Goal: Information Seeking & Learning: Check status

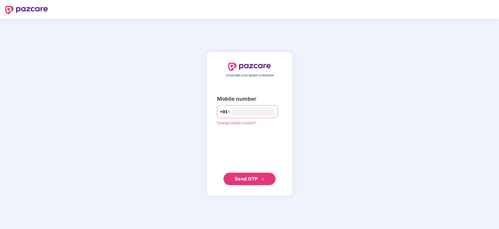
type input "**********"
click at [243, 180] on span "Send OTP" at bounding box center [246, 177] width 23 height 5
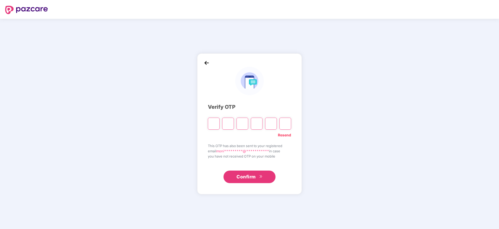
type input "*"
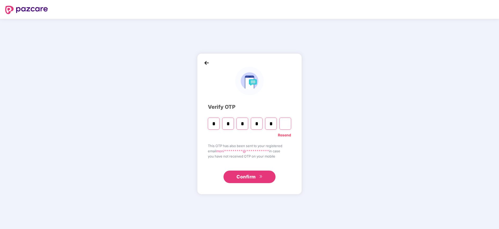
type input "*"
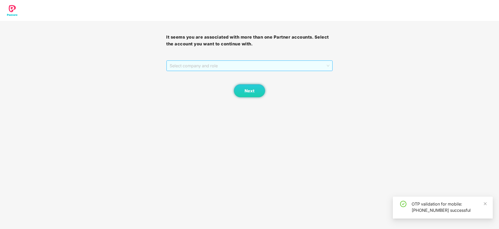
click at [184, 64] on span "Select company and role" at bounding box center [250, 66] width 160 height 10
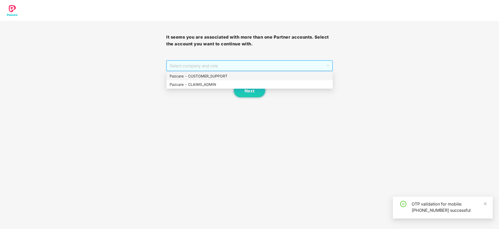
click at [193, 78] on div "Pazcare - CUSTOMER_SUPPORT" at bounding box center [250, 76] width 160 height 6
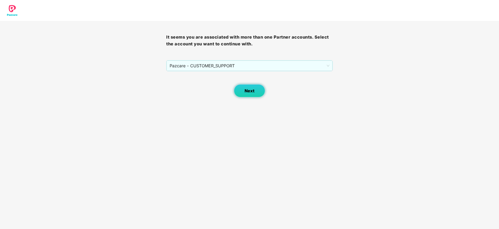
click at [249, 89] on span "Next" at bounding box center [250, 90] width 10 height 5
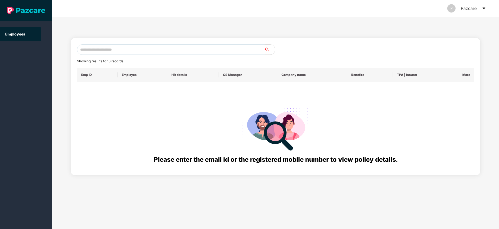
click at [109, 51] on input "text" at bounding box center [171, 49] width 188 height 10
paste input "**********"
type input "*"
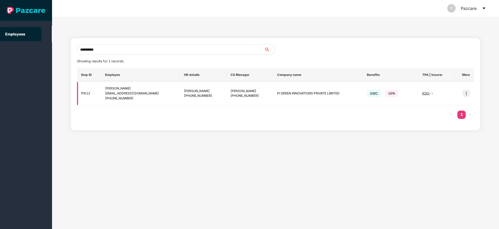
type input "**********"
click at [467, 94] on img at bounding box center [466, 93] width 7 height 7
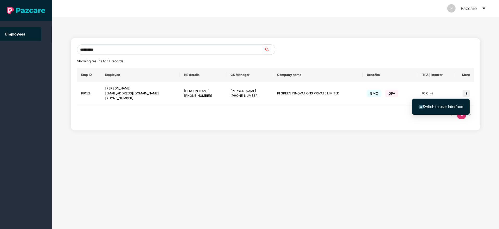
click at [440, 111] on li "Switch to user interface" at bounding box center [441, 106] width 58 height 11
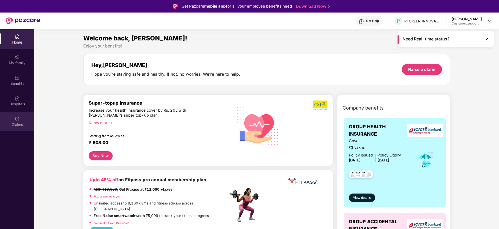
click at [16, 121] on div "Claims" at bounding box center [17, 121] width 34 height 20
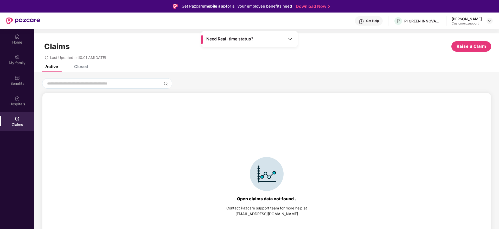
click at [83, 66] on div "Closed" at bounding box center [81, 66] width 14 height 5
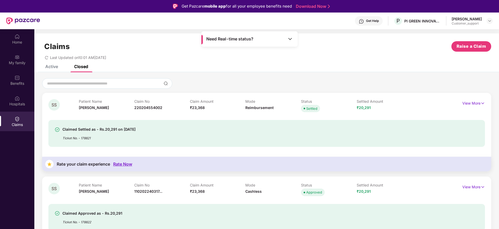
click at [18, 122] on div "Claims" at bounding box center [17, 124] width 34 height 5
click at [51, 64] on div "Claims Raise a Claim Last Updated on 10:01 AM[DATE]" at bounding box center [266, 49] width 465 height 32
click at [54, 68] on div "Active" at bounding box center [51, 66] width 13 height 5
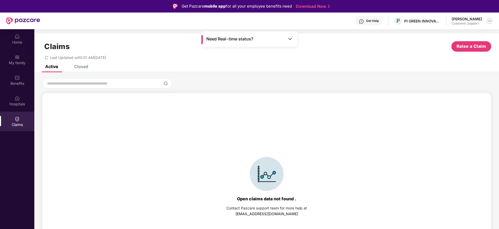
click at [491, 21] on img at bounding box center [490, 21] width 4 height 4
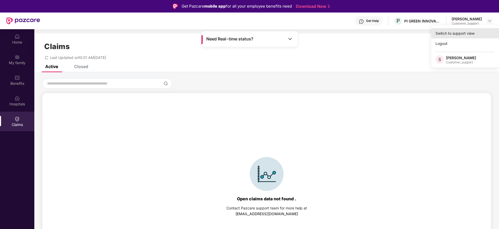
click at [457, 32] on div "Switch to support view" at bounding box center [466, 33] width 68 height 10
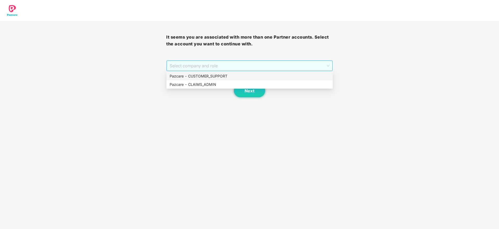
click at [242, 67] on span "Select company and role" at bounding box center [250, 66] width 160 height 10
click at [217, 74] on div "Pazcare - CUSTOMER_SUPPORT" at bounding box center [250, 76] width 160 height 6
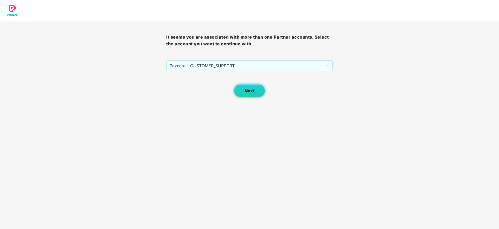
click at [245, 89] on span "Next" at bounding box center [250, 90] width 10 height 5
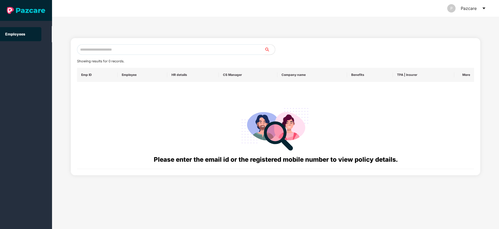
click at [98, 49] on input "text" at bounding box center [171, 49] width 188 height 10
paste input "**********"
click at [110, 49] on input "**********" at bounding box center [171, 49] width 188 height 10
type input "*"
paste input "**********"
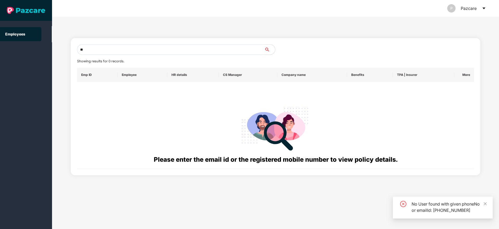
type input "*"
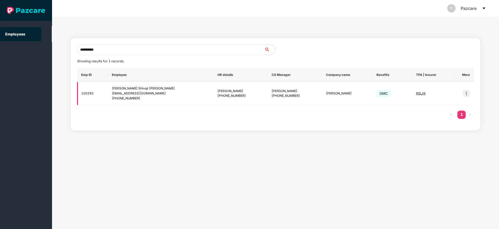
type input "**********"
click at [468, 93] on img at bounding box center [466, 93] width 7 height 7
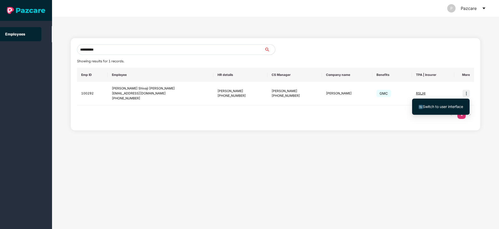
click at [428, 110] on li "Switch to user interface" at bounding box center [441, 106] width 58 height 11
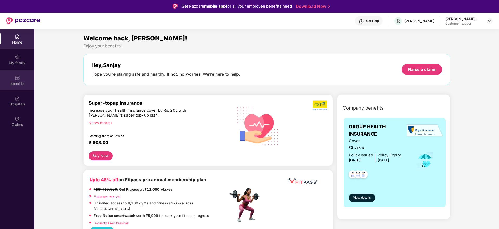
click at [14, 79] on div "Benefits" at bounding box center [17, 80] width 34 height 20
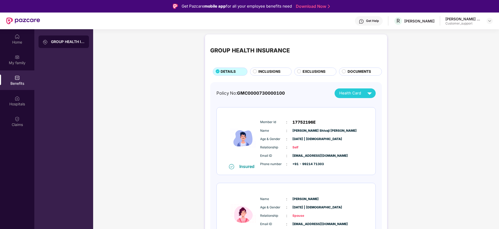
click at [364, 23] on img at bounding box center [361, 21] width 5 height 5
click at [303, 50] on div "GROUP HEALTH INSURANCE" at bounding box center [296, 51] width 172 height 22
click at [490, 18] on div at bounding box center [490, 21] width 6 height 6
click at [454, 34] on div "Switch to support view" at bounding box center [466, 33] width 68 height 10
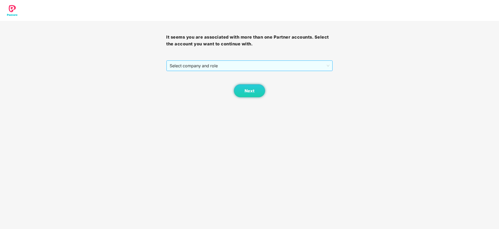
click at [254, 65] on span "Select company and role" at bounding box center [250, 66] width 160 height 10
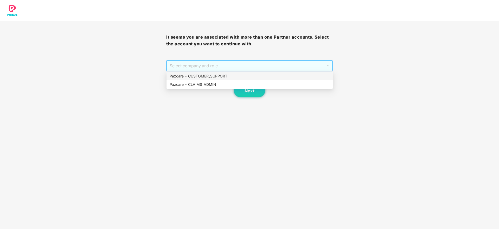
click at [207, 78] on div "Pazcare - CUSTOMER_SUPPORT" at bounding box center [250, 76] width 160 height 6
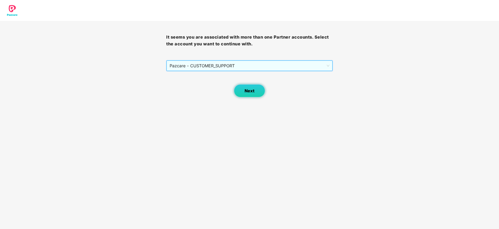
click at [240, 89] on button "Next" at bounding box center [249, 90] width 31 height 13
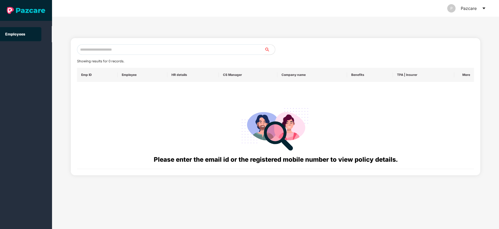
click at [93, 48] on input "text" at bounding box center [171, 49] width 188 height 10
paste input "**********"
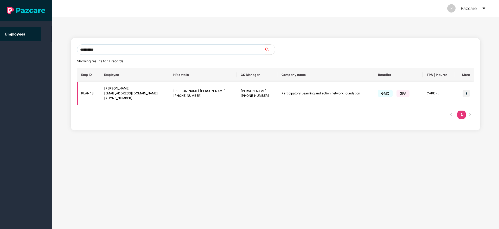
type input "**********"
click at [467, 94] on img at bounding box center [466, 93] width 7 height 7
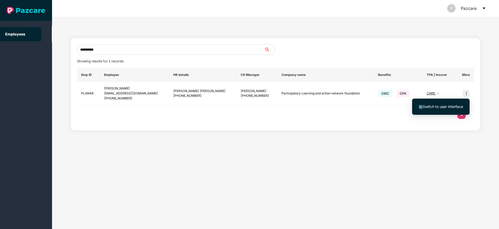
click at [441, 110] on li "Switch to user interface" at bounding box center [441, 106] width 58 height 11
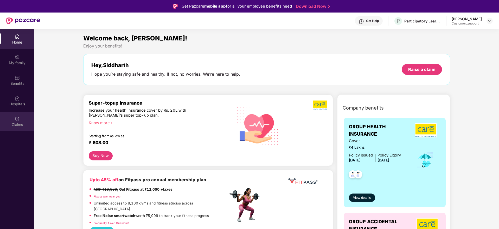
click at [16, 116] on img at bounding box center [17, 118] width 5 height 5
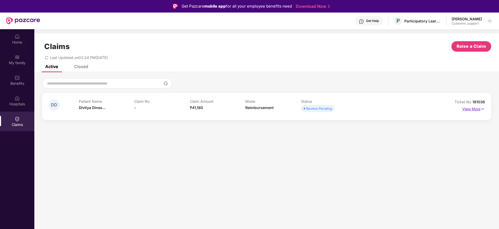
click at [482, 108] on img at bounding box center [483, 109] width 4 height 6
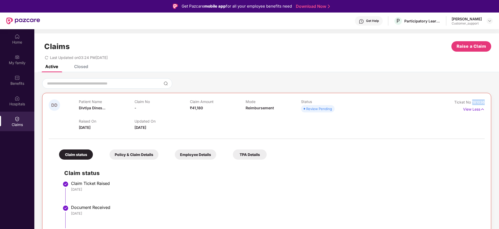
drag, startPoint x: 487, startPoint y: 104, endPoint x: 472, endPoint y: 104, distance: 14.3
click at [472, 104] on div "DD Patient Name Divtiya Dines... Claim No - Claim Amount ₹41,180 Mode Reimburse…" at bounding box center [266, 171] width 449 height 156
copy span "181036"
click at [491, 22] on img at bounding box center [490, 21] width 4 height 4
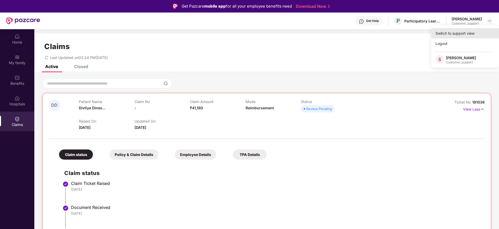
click at [465, 31] on div "Switch to support view" at bounding box center [466, 33] width 68 height 10
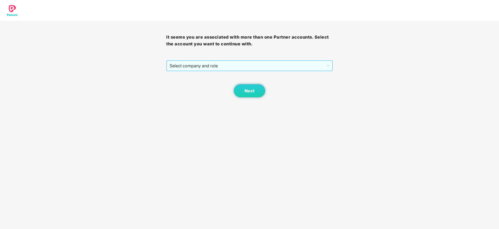
click at [256, 66] on span "Select company and role" at bounding box center [250, 66] width 160 height 10
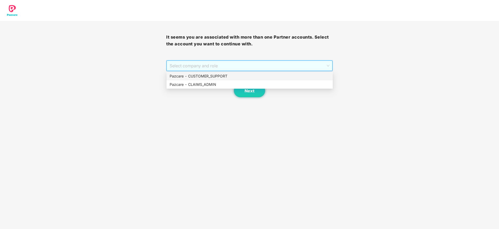
click at [227, 75] on div "Pazcare - CUSTOMER_SUPPORT" at bounding box center [250, 76] width 160 height 6
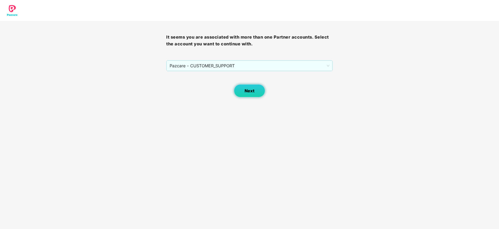
click at [247, 89] on span "Next" at bounding box center [250, 90] width 10 height 5
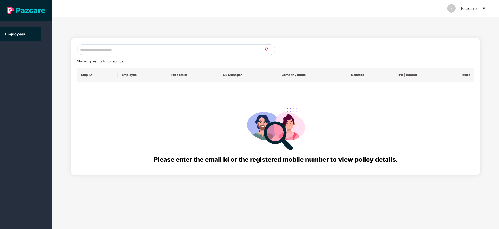
click at [105, 52] on input "text" at bounding box center [171, 49] width 188 height 10
paste input "**********"
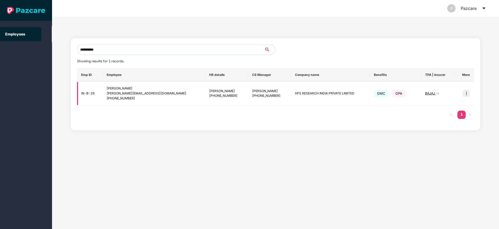
type input "**********"
click at [468, 92] on img at bounding box center [466, 93] width 7 height 7
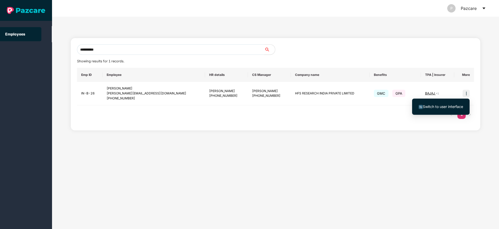
click at [452, 103] on li "Switch to user interface" at bounding box center [441, 106] width 58 height 11
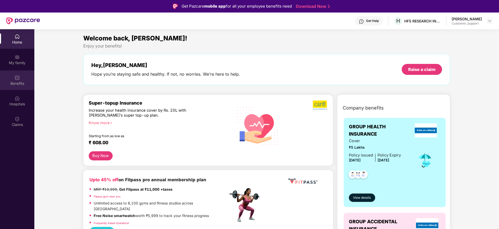
click at [17, 78] on img at bounding box center [17, 77] width 5 height 5
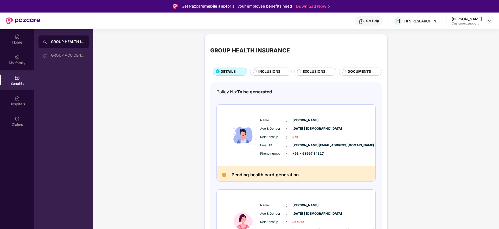
click at [271, 72] on span "INCLUSIONS" at bounding box center [270, 72] width 22 height 6
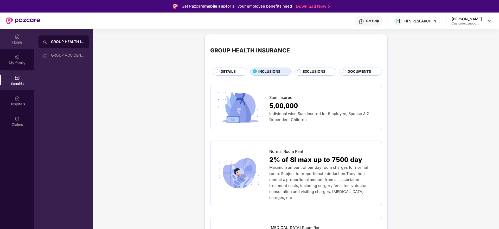
click at [20, 42] on div "Home" at bounding box center [17, 42] width 34 height 5
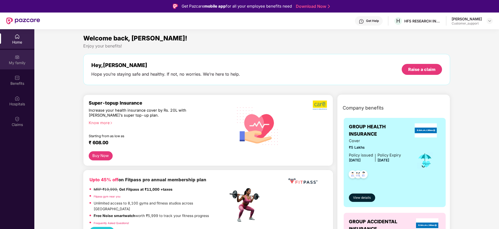
click at [15, 62] on div "My family" at bounding box center [17, 62] width 34 height 5
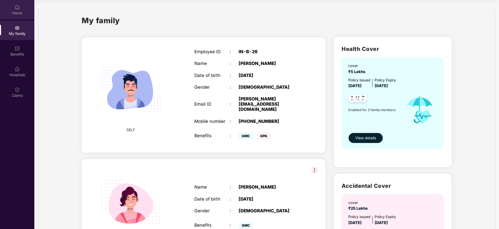
click at [19, 11] on div "Home" at bounding box center [17, 12] width 34 height 5
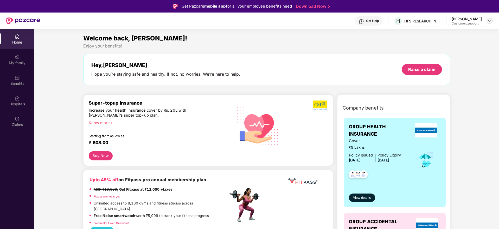
click at [490, 22] on img at bounding box center [490, 21] width 4 height 4
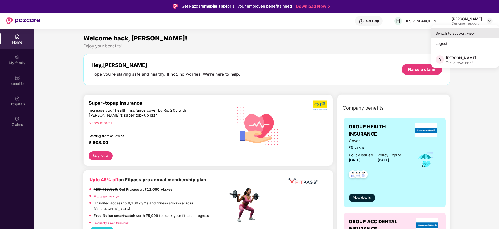
click at [460, 33] on div "Switch to support view" at bounding box center [466, 33] width 68 height 10
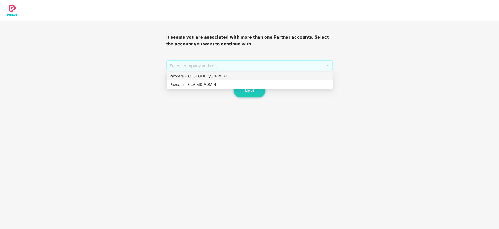
click at [280, 61] on span "Select company and role" at bounding box center [250, 66] width 160 height 10
click at [229, 77] on div "Pazcare - CUSTOMER_SUPPORT" at bounding box center [250, 76] width 160 height 6
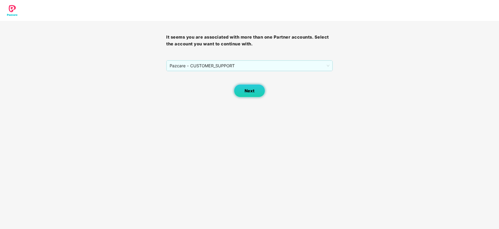
click at [253, 88] on span "Next" at bounding box center [250, 90] width 10 height 5
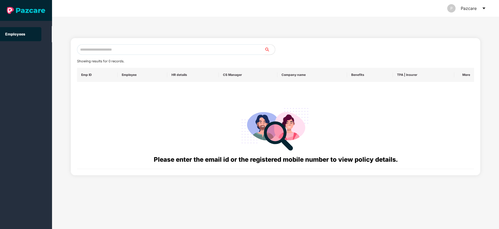
click at [100, 49] on input "text" at bounding box center [171, 49] width 188 height 10
paste input "**********"
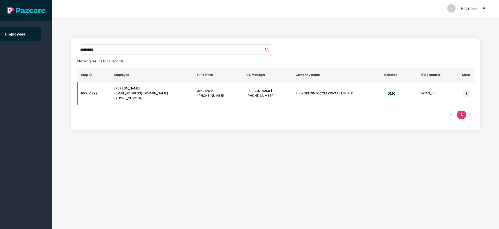
type input "**********"
click at [468, 93] on img at bounding box center [466, 93] width 7 height 7
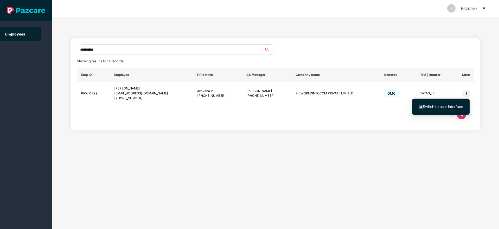
click at [444, 106] on span "Switch to user interface" at bounding box center [443, 106] width 40 height 4
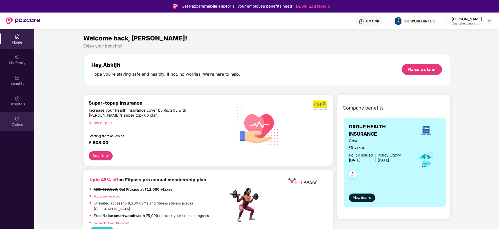
click at [18, 119] on img at bounding box center [17, 118] width 5 height 5
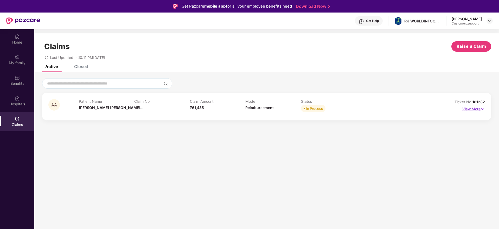
click at [483, 110] on img at bounding box center [483, 109] width 4 height 6
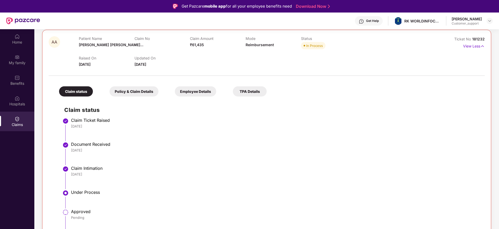
scroll to position [64, 0]
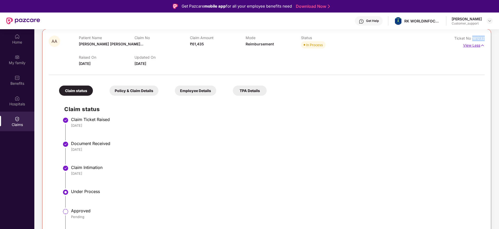
drag, startPoint x: 485, startPoint y: 38, endPoint x: 473, endPoint y: 41, distance: 12.8
click at [473, 41] on div "AA Patient Name [PERSON_NAME] [PERSON_NAME]... Claim No - Claim Amount ₹61,435 …" at bounding box center [266, 141] width 449 height 224
copy span "181232"
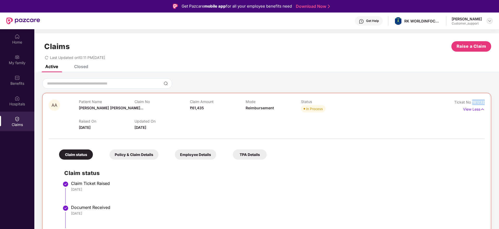
click at [490, 19] on img at bounding box center [490, 21] width 4 height 4
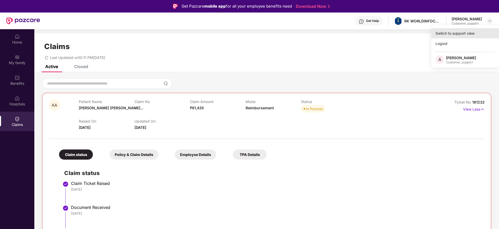
click at [459, 34] on div "Switch to support view" at bounding box center [466, 33] width 68 height 10
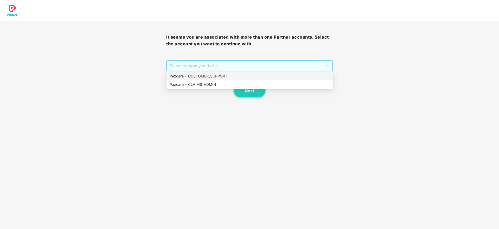
click at [278, 65] on span "Select company and role" at bounding box center [250, 66] width 160 height 10
click at [218, 74] on div "Pazcare - CUSTOMER_SUPPORT" at bounding box center [250, 76] width 160 height 6
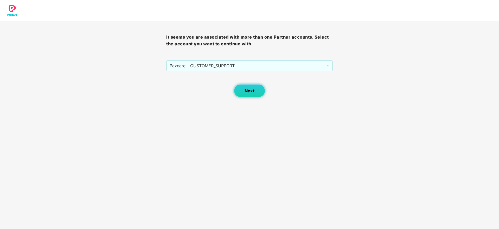
click at [254, 94] on button "Next" at bounding box center [249, 90] width 31 height 13
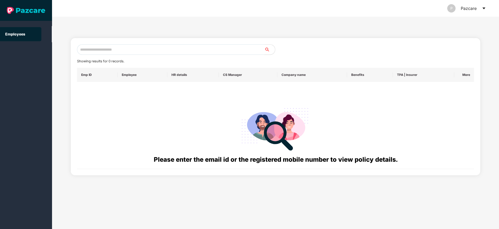
click at [103, 53] on input "text" at bounding box center [171, 49] width 188 height 10
paste input "******"
type input "******"
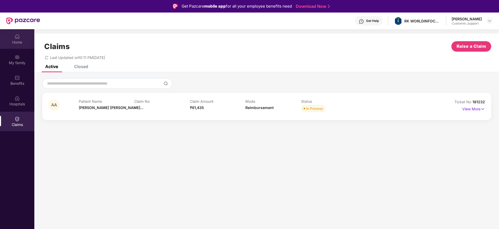
click at [16, 38] on img at bounding box center [17, 36] width 5 height 5
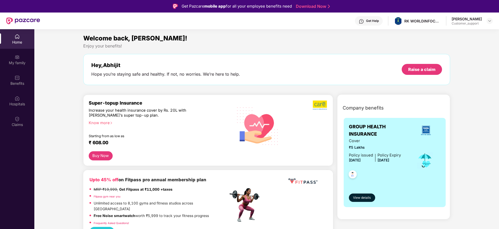
click at [110, 123] on icon "right" at bounding box center [111, 122] width 3 height 3
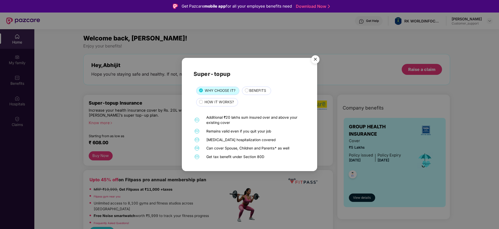
click at [314, 59] on img "Close" at bounding box center [315, 60] width 15 height 15
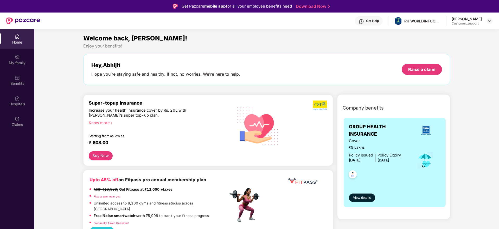
click at [98, 153] on button "Buy Now" at bounding box center [101, 155] width 24 height 9
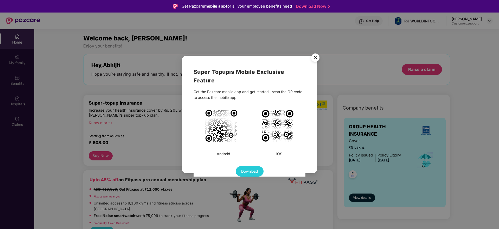
click at [315, 56] on img "Close" at bounding box center [315, 58] width 15 height 15
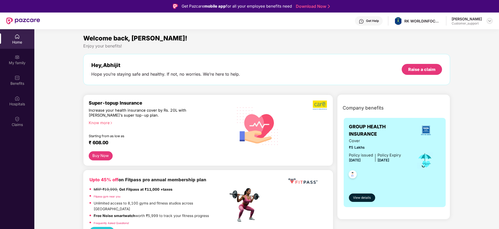
click at [488, 23] on img at bounding box center [490, 21] width 4 height 4
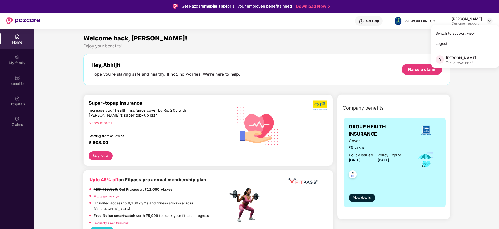
click at [106, 123] on div "Know more" at bounding box center [157, 122] width 136 height 4
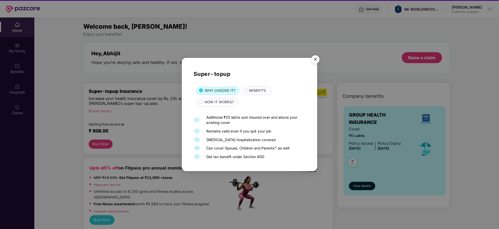
scroll to position [12, 0]
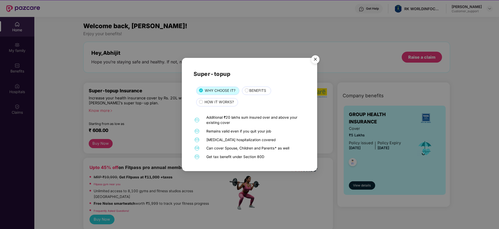
click at [226, 102] on span "HOW IT WORKS?" at bounding box center [219, 102] width 29 height 6
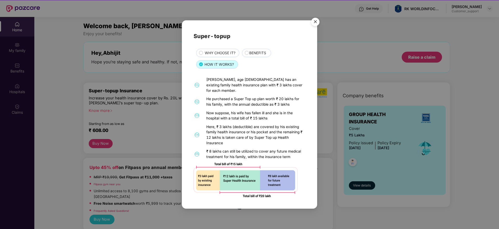
click at [258, 56] on span "BENEFITS" at bounding box center [257, 53] width 17 height 6
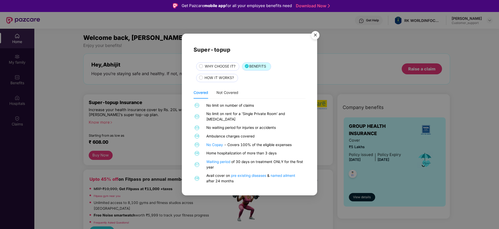
scroll to position [1, 0]
click at [315, 39] on img "Close" at bounding box center [315, 36] width 15 height 15
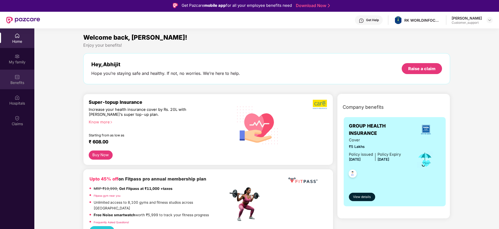
click at [17, 79] on img at bounding box center [17, 76] width 5 height 5
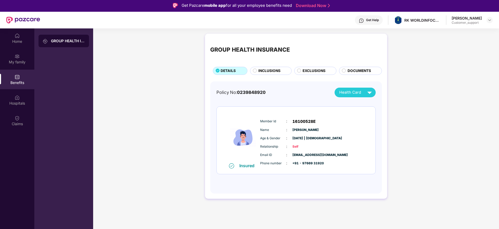
click at [265, 71] on span "INCLUSIONS" at bounding box center [270, 71] width 22 height 6
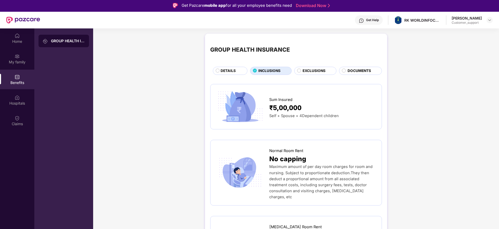
click at [228, 70] on span "DETAILS" at bounding box center [228, 71] width 15 height 6
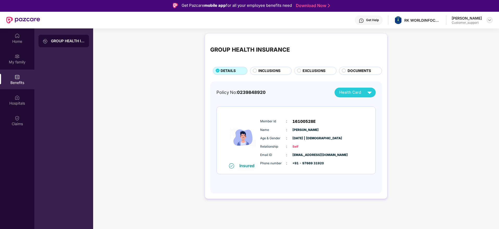
click at [490, 19] on img at bounding box center [490, 20] width 4 height 4
click at [455, 30] on div "Switch to support view" at bounding box center [466, 32] width 68 height 10
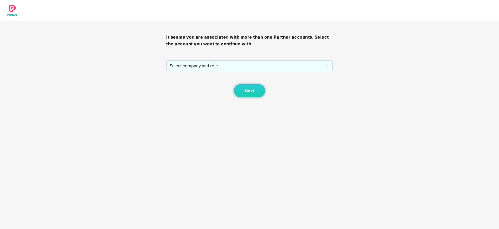
scroll to position [0, 0]
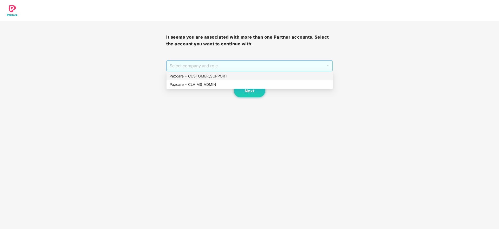
click at [244, 65] on span "Select company and role" at bounding box center [250, 66] width 160 height 10
click at [217, 74] on div "Pazcare - CUSTOMER_SUPPORT" at bounding box center [250, 76] width 160 height 6
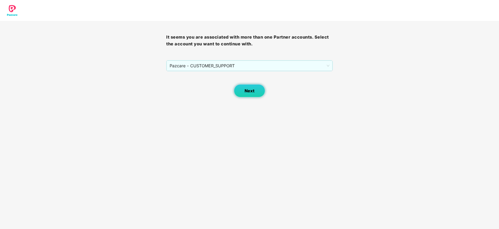
click at [247, 89] on span "Next" at bounding box center [250, 90] width 10 height 5
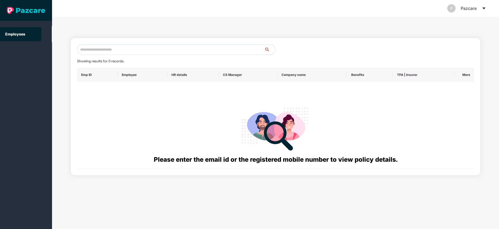
click at [90, 49] on input "text" at bounding box center [171, 49] width 188 height 10
paste input "**********"
type input "*"
click at [110, 50] on input "text" at bounding box center [171, 49] width 188 height 10
paste input "**********"
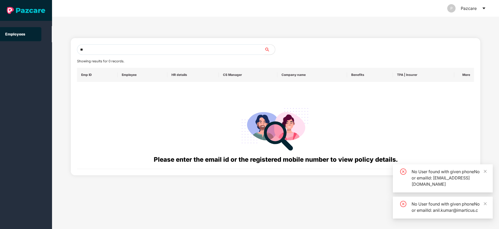
type input "*"
paste input "**********"
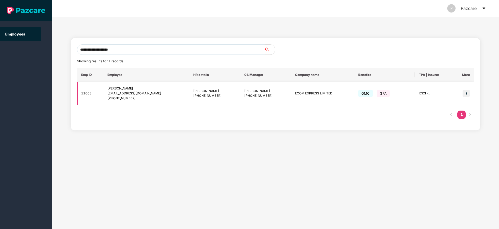
type input "**********"
click at [466, 92] on img at bounding box center [466, 93] width 7 height 7
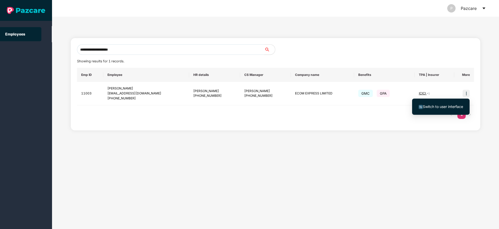
click at [445, 107] on span "Switch to user interface" at bounding box center [443, 106] width 40 height 4
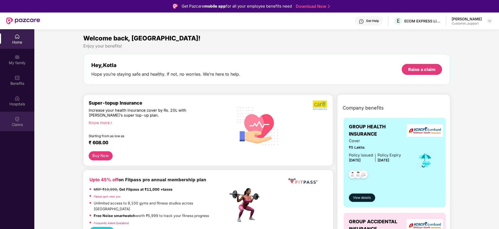
click at [16, 117] on img at bounding box center [17, 118] width 5 height 5
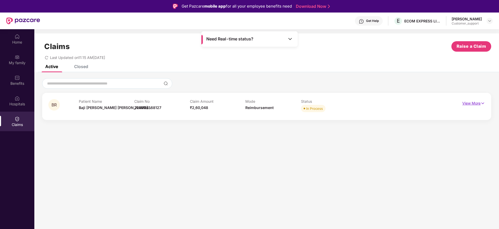
click at [483, 103] on img at bounding box center [483, 103] width 4 height 6
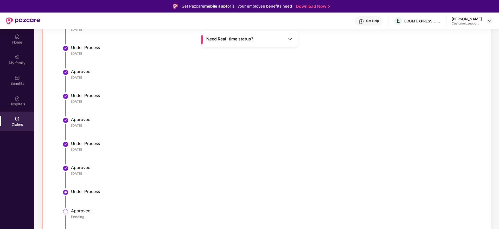
scroll to position [326, 0]
click at [491, 23] on div at bounding box center [490, 21] width 6 height 6
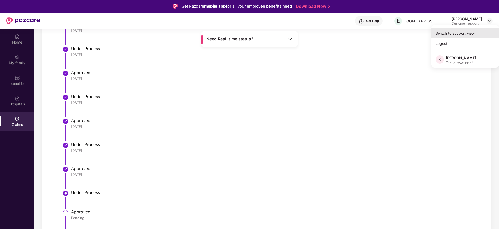
click at [464, 33] on div "Switch to support view" at bounding box center [466, 33] width 68 height 10
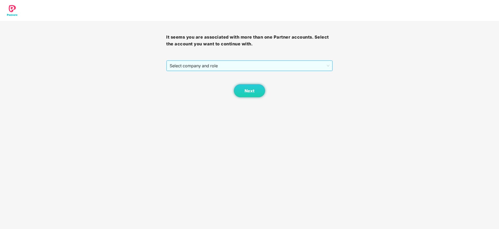
click at [277, 64] on span "Select company and role" at bounding box center [250, 66] width 160 height 10
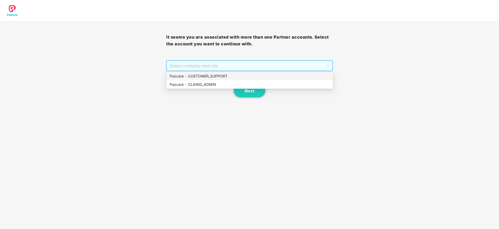
click at [225, 77] on div "Pazcare - CUSTOMER_SUPPORT" at bounding box center [250, 76] width 160 height 6
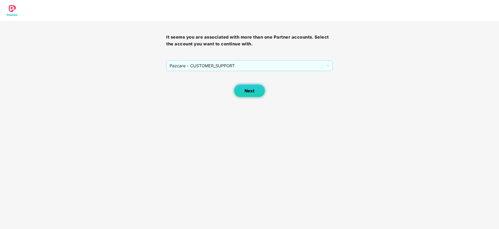
click at [246, 88] on span "Next" at bounding box center [250, 90] width 10 height 5
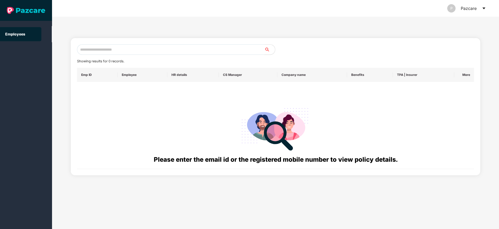
click at [106, 53] on input "text" at bounding box center [171, 49] width 188 height 10
paste input "**********"
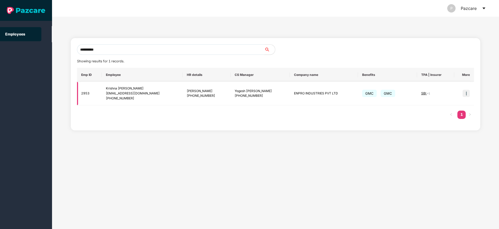
type input "**********"
click at [467, 95] on img at bounding box center [466, 93] width 7 height 7
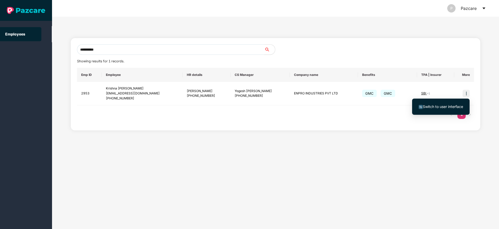
click at [437, 107] on span "Switch to user interface" at bounding box center [443, 106] width 40 height 4
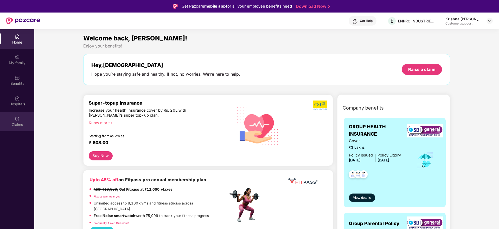
click at [17, 122] on div "Claims" at bounding box center [17, 124] width 34 height 5
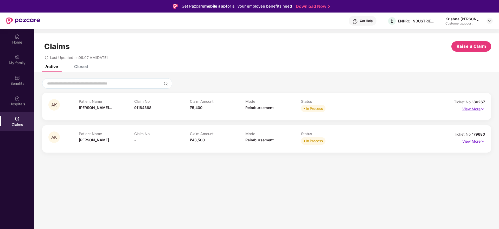
click at [483, 109] on img at bounding box center [483, 109] width 4 height 6
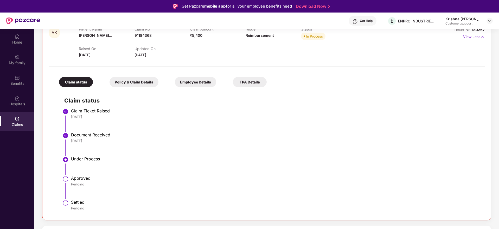
scroll to position [41, 0]
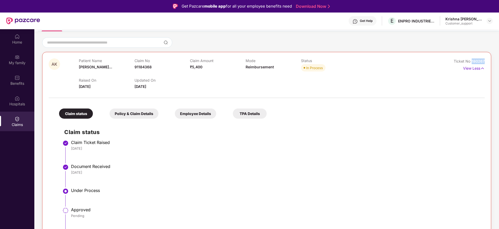
drag, startPoint x: 485, startPoint y: 62, endPoint x: 470, endPoint y: 61, distance: 14.9
click at [470, 61] on div "AK Patient Name [PERSON_NAME]... Claim No 91184368 Claim Amount ₹5,400 Mode Rei…" at bounding box center [266, 152] width 449 height 200
copy span "180267"
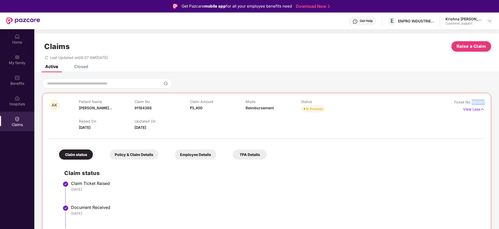
scroll to position [1, 0]
click at [488, 22] on div at bounding box center [490, 21] width 6 height 6
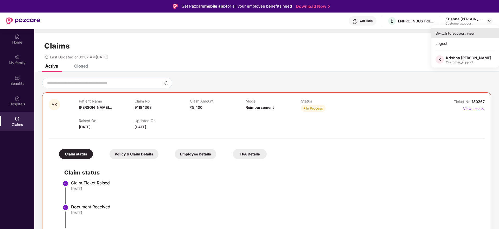
click at [455, 34] on div "Switch to support view" at bounding box center [466, 33] width 68 height 10
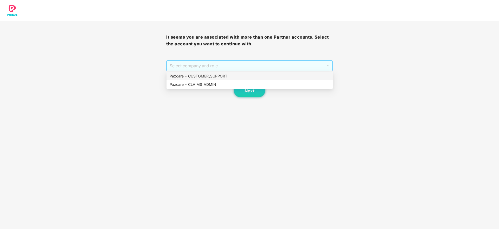
click at [272, 67] on span "Select company and role" at bounding box center [250, 66] width 160 height 10
click at [226, 77] on div "Pazcare - CUSTOMER_SUPPORT" at bounding box center [250, 76] width 160 height 6
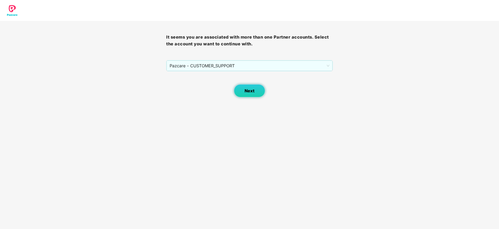
click at [248, 89] on span "Next" at bounding box center [250, 90] width 10 height 5
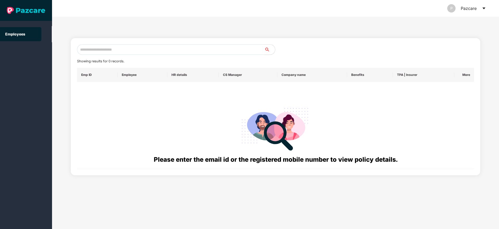
click at [106, 53] on input "text" at bounding box center [171, 49] width 188 height 10
paste input "**********"
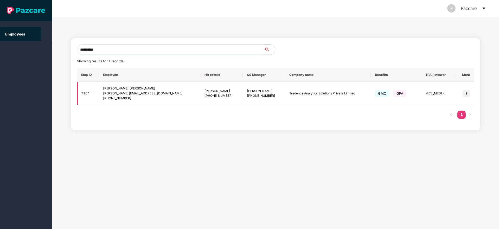
type input "**********"
click at [465, 92] on img at bounding box center [466, 93] width 7 height 7
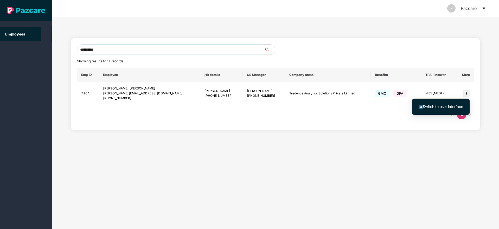
click at [438, 106] on span "Switch to user interface" at bounding box center [443, 106] width 40 height 4
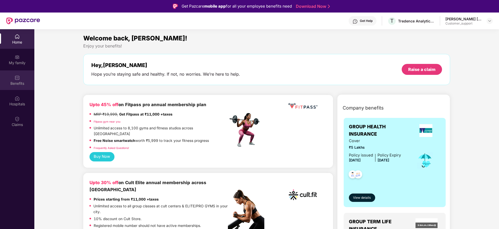
click at [18, 80] on div "Benefits" at bounding box center [17, 80] width 34 height 20
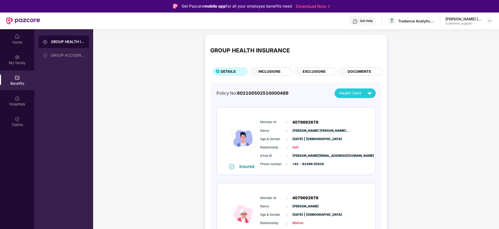
click at [312, 72] on span "EXCLUSIONS" at bounding box center [314, 72] width 23 height 6
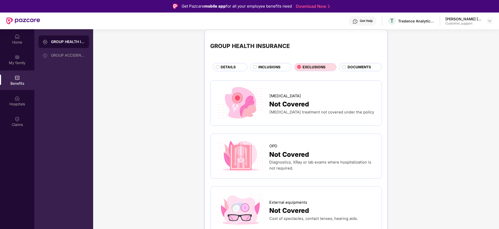
scroll to position [4, 0]
click at [268, 67] on span "INCLUSIONS" at bounding box center [270, 68] width 22 height 6
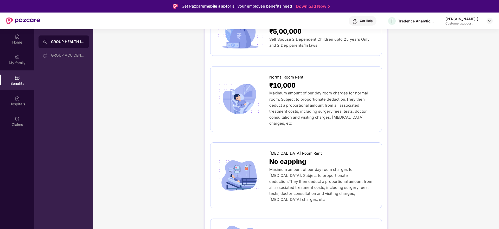
scroll to position [0, 0]
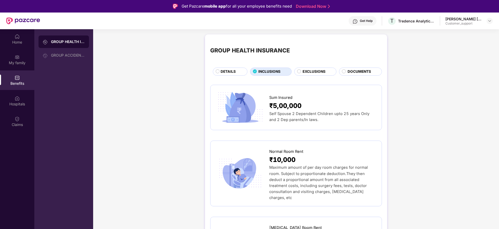
click at [313, 72] on span "EXCLUSIONS" at bounding box center [314, 72] width 23 height 6
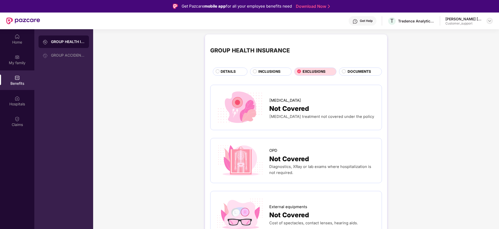
click at [491, 20] on img at bounding box center [490, 21] width 4 height 4
click at [460, 30] on div "Switch to support view" at bounding box center [466, 33] width 68 height 10
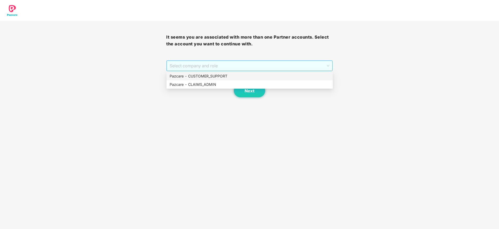
click at [273, 63] on span "Select company and role" at bounding box center [250, 66] width 160 height 10
click at [200, 76] on div "Pazcare - CUSTOMER_SUPPORT" at bounding box center [250, 76] width 160 height 6
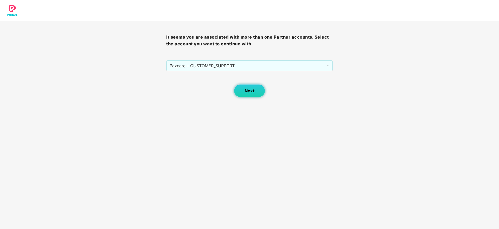
click at [253, 92] on span "Next" at bounding box center [250, 90] width 10 height 5
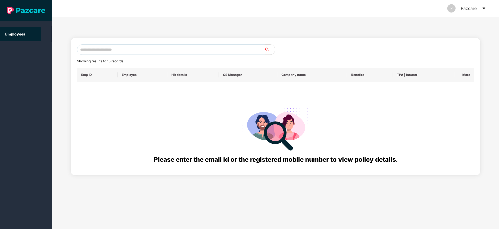
click at [113, 49] on input "text" at bounding box center [171, 49] width 188 height 10
paste input "**********"
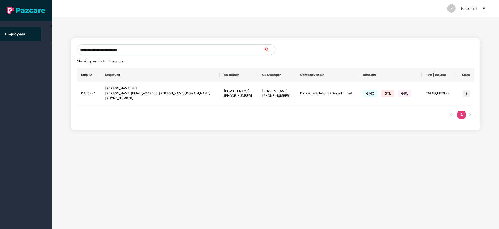
type input "**********"
click at [466, 93] on img at bounding box center [466, 93] width 7 height 7
click at [435, 106] on span "Switch to user interface" at bounding box center [443, 106] width 40 height 4
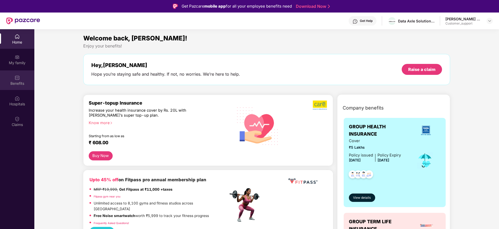
click at [18, 84] on div "Benefits" at bounding box center [17, 83] width 34 height 5
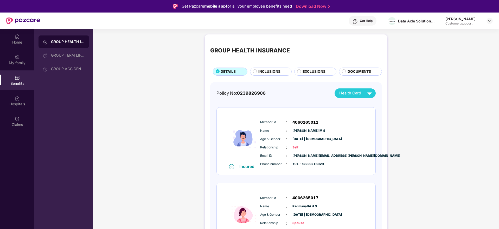
click at [266, 73] on span "INCLUSIONS" at bounding box center [270, 72] width 22 height 6
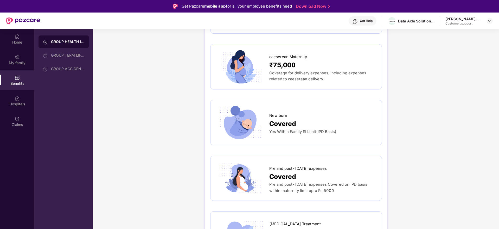
scroll to position [644, 0]
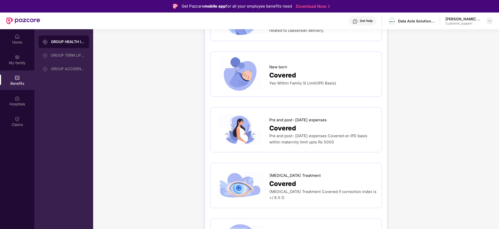
click at [490, 22] on img at bounding box center [490, 21] width 4 height 4
click at [470, 33] on div "Switch to support view" at bounding box center [466, 33] width 68 height 10
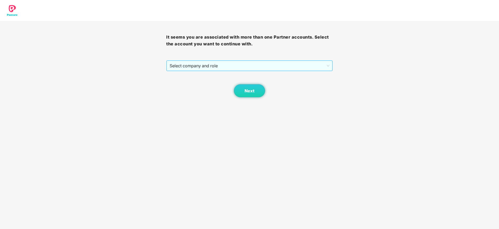
click at [262, 67] on span "Select company and role" at bounding box center [250, 66] width 160 height 10
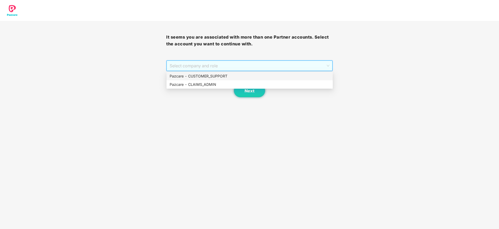
click at [234, 75] on div "Pazcare - CUSTOMER_SUPPORT" at bounding box center [250, 76] width 160 height 6
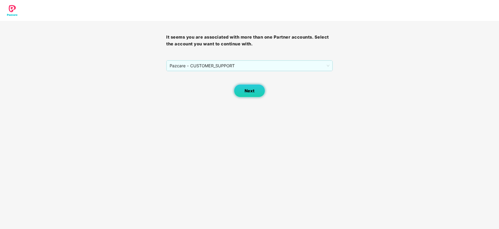
click at [246, 87] on button "Next" at bounding box center [249, 90] width 31 height 13
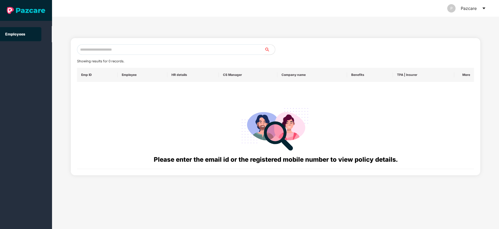
click at [104, 49] on input "text" at bounding box center [171, 49] width 188 height 10
paste input "**********"
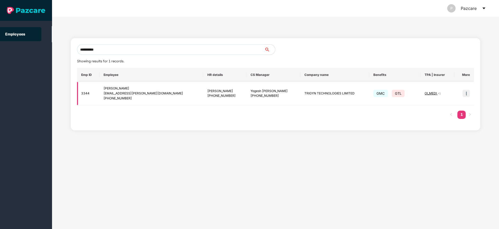
type input "**********"
click at [468, 94] on img at bounding box center [466, 93] width 7 height 7
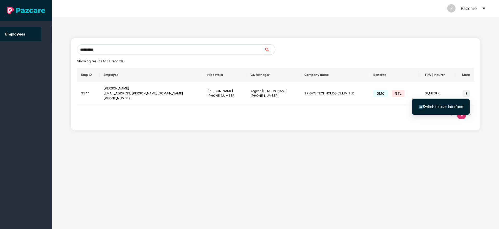
click at [435, 106] on span "Switch to user interface" at bounding box center [443, 106] width 40 height 4
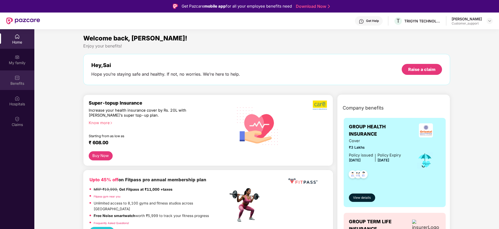
click at [20, 84] on div "Benefits" at bounding box center [17, 83] width 34 height 5
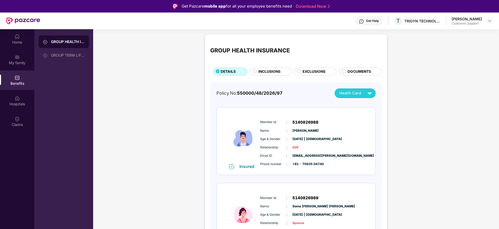
click at [269, 69] on span "INCLUSIONS" at bounding box center [270, 72] width 22 height 6
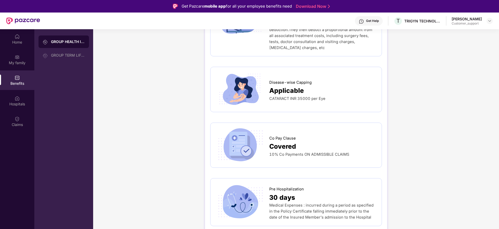
scroll to position [243, 0]
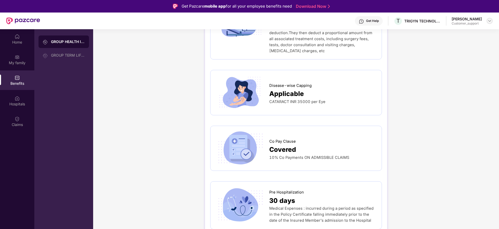
click at [490, 20] on img at bounding box center [490, 21] width 4 height 4
click at [469, 32] on div "Switch to support view" at bounding box center [466, 33] width 68 height 10
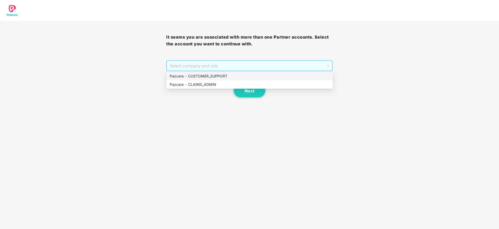
click at [274, 66] on span "Select company and role" at bounding box center [250, 66] width 160 height 10
click at [246, 76] on div "Pazcare - CUSTOMER_SUPPORT" at bounding box center [250, 76] width 160 height 6
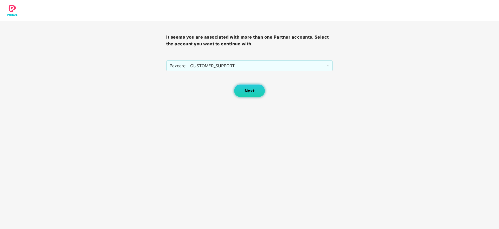
click at [254, 92] on span "Next" at bounding box center [250, 90] width 10 height 5
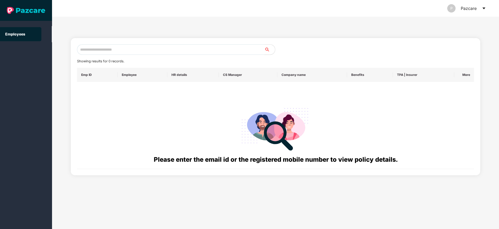
click at [91, 51] on input "text" at bounding box center [171, 49] width 188 height 10
paste input "**********"
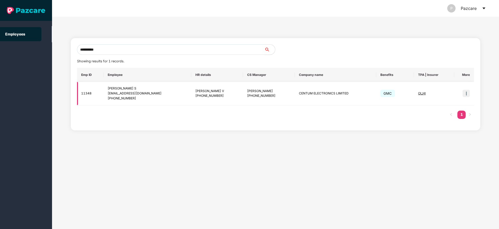
type input "**********"
click at [466, 93] on img at bounding box center [466, 93] width 7 height 7
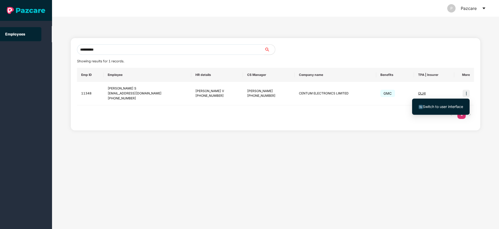
click at [443, 107] on span "Switch to user interface" at bounding box center [443, 106] width 40 height 4
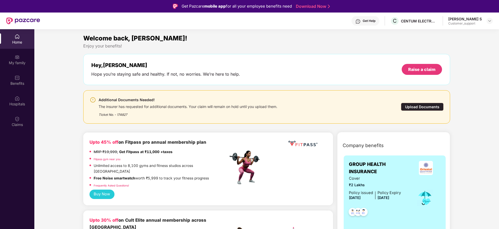
click at [121, 113] on div "Ticket No. - 174827" at bounding box center [188, 113] width 179 height 8
copy div "174827"
click at [26, 117] on div "Claims" at bounding box center [17, 121] width 34 height 20
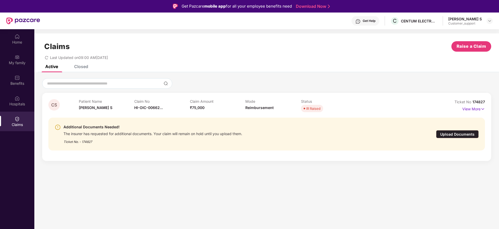
click at [454, 134] on div "Upload Documents" at bounding box center [457, 134] width 43 height 8
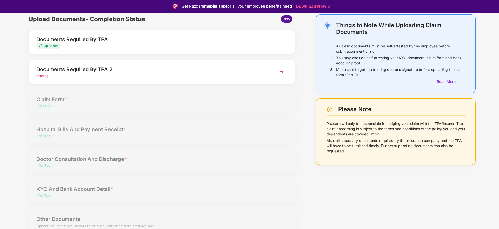
scroll to position [0, 0]
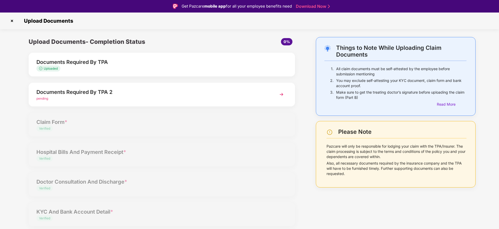
click at [279, 95] on img at bounding box center [281, 94] width 9 height 9
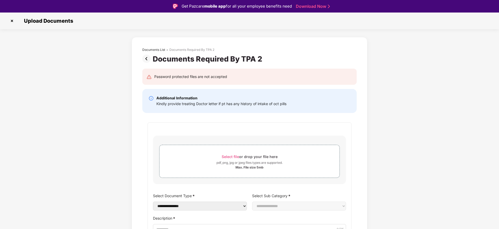
click at [11, 20] on img at bounding box center [12, 21] width 8 height 8
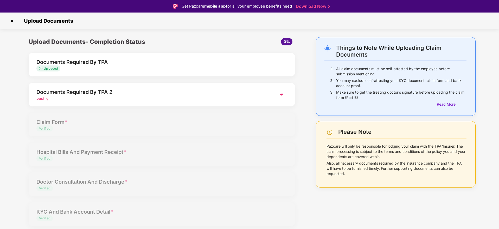
scroll to position [1, 0]
click at [11, 21] on img at bounding box center [12, 20] width 8 height 8
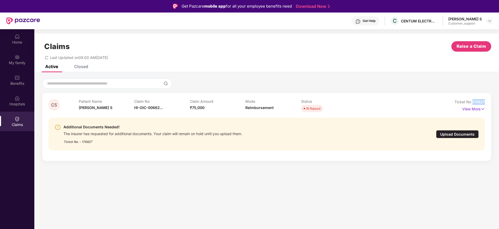
drag, startPoint x: 486, startPoint y: 102, endPoint x: 473, endPoint y: 103, distance: 13.3
click at [473, 103] on div "CS Patient Name [PERSON_NAME] S Claim No HI-OIC-00662... Claim Amount ₹75,000 M…" at bounding box center [266, 127] width 449 height 68
copy span "174827"
click at [489, 22] on img at bounding box center [490, 21] width 4 height 4
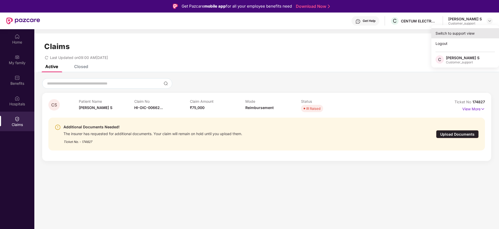
click at [467, 34] on div "Switch to support view" at bounding box center [466, 33] width 68 height 10
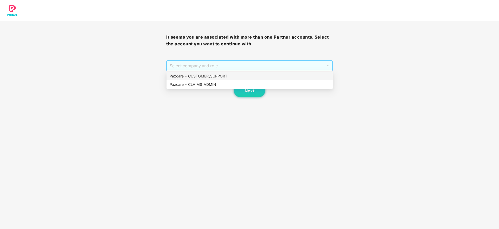
click at [280, 65] on span "Select company and role" at bounding box center [250, 66] width 160 height 10
click at [244, 75] on div "Pazcare - CUSTOMER_SUPPORT" at bounding box center [250, 76] width 160 height 6
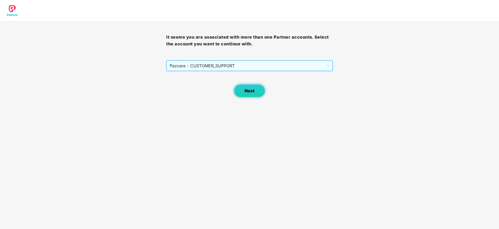
click at [257, 89] on button "Next" at bounding box center [249, 90] width 31 height 13
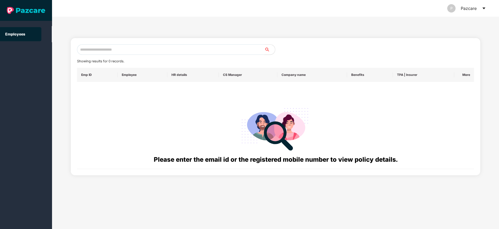
click at [149, 49] on input "text" at bounding box center [171, 49] width 188 height 10
paste input "**********"
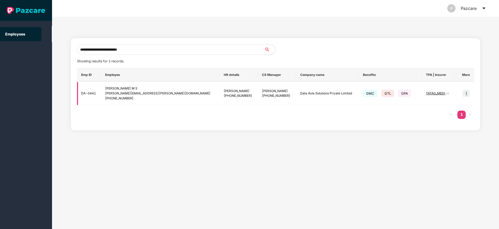
click at [437, 94] on span "TATAG_MEDI" at bounding box center [436, 93] width 20 height 4
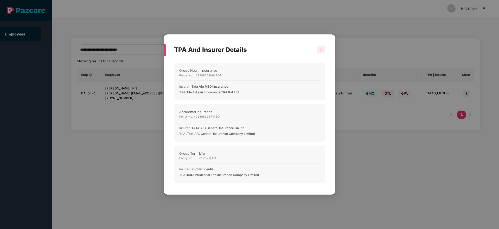
click at [321, 51] on div at bounding box center [321, 50] width 8 height 8
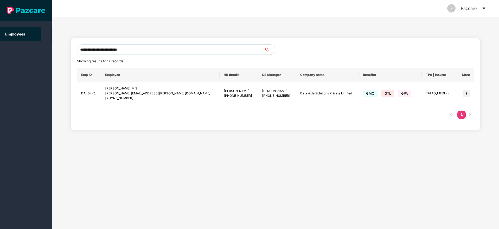
click at [142, 51] on input "**********" at bounding box center [171, 49] width 188 height 10
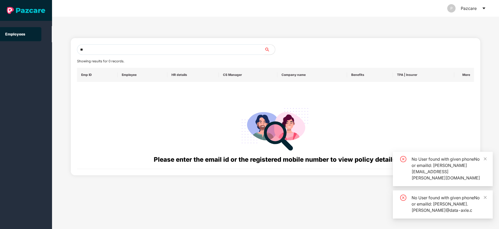
type input "*"
paste input "**********"
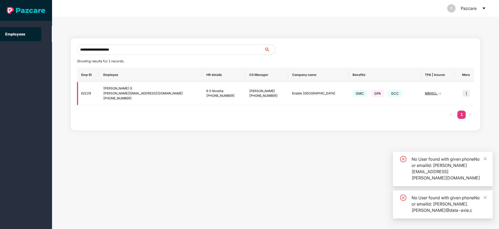
type input "**********"
click at [467, 92] on img at bounding box center [466, 93] width 7 height 7
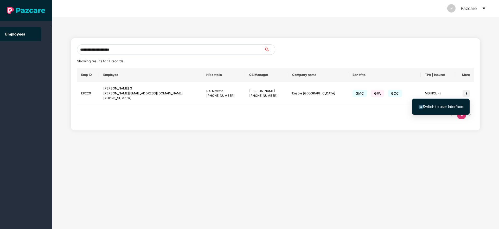
click at [441, 104] on span "Switch to user interface" at bounding box center [443, 106] width 40 height 4
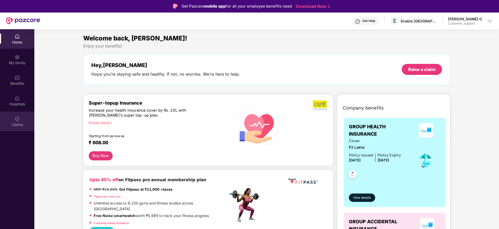
click at [11, 119] on div "Claims" at bounding box center [17, 121] width 34 height 20
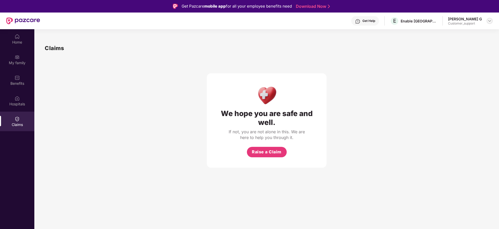
click at [491, 19] on img at bounding box center [490, 21] width 4 height 4
click at [465, 32] on div "Switch to support view" at bounding box center [466, 33] width 68 height 10
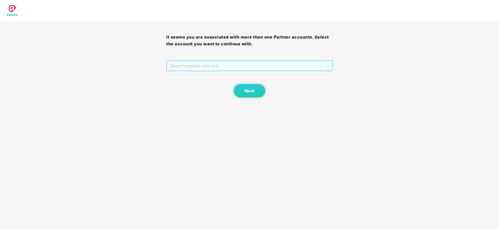
click at [231, 64] on span "Select company and role" at bounding box center [250, 66] width 160 height 10
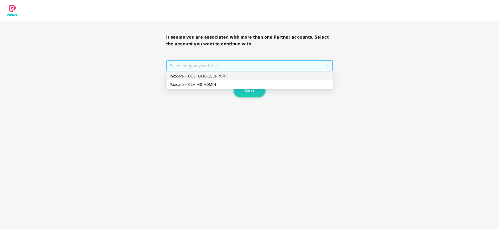
click at [211, 77] on div "Pazcare - CUSTOMER_SUPPORT" at bounding box center [250, 76] width 160 height 6
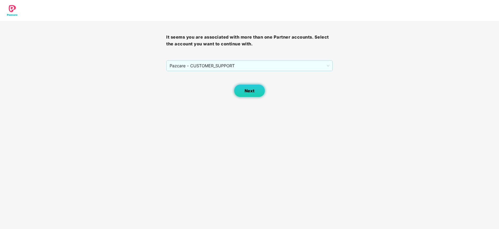
click at [249, 89] on span "Next" at bounding box center [250, 90] width 10 height 5
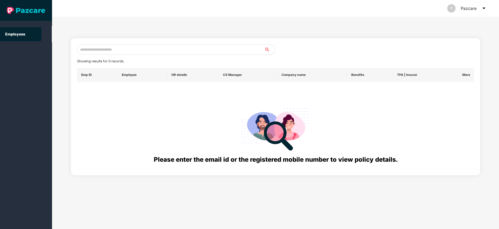
click at [130, 52] on input "text" at bounding box center [171, 49] width 188 height 10
paste input "**********"
type input "*"
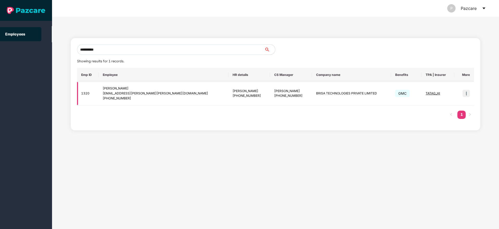
type input "**********"
click at [466, 92] on img at bounding box center [466, 93] width 7 height 7
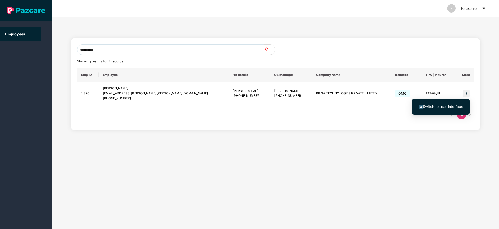
click at [431, 107] on span "Switch to user interface" at bounding box center [443, 106] width 40 height 4
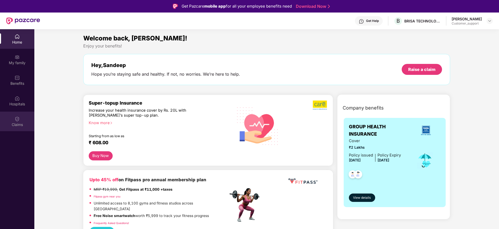
click at [16, 116] on div at bounding box center [17, 118] width 5 height 5
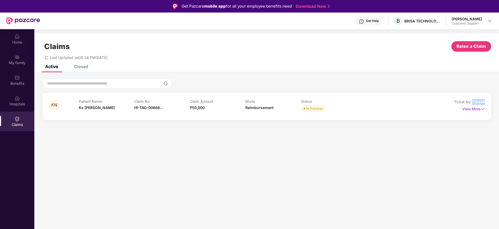
drag, startPoint x: 487, startPoint y: 103, endPoint x: 472, endPoint y: 103, distance: 15.1
click at [472, 103] on div "KN Patient Name Ks [PERSON_NAME] Claim No HI-TAG-00666... Claim Amount ₹50,000 …" at bounding box center [266, 106] width 449 height 27
copy span "178448"
click at [484, 109] on img at bounding box center [483, 109] width 4 height 6
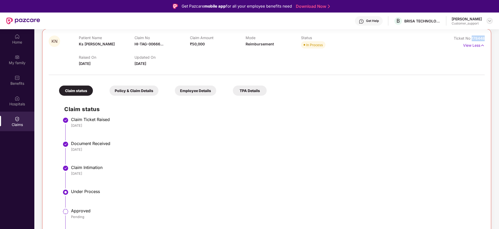
click at [489, 20] on img at bounding box center [490, 21] width 4 height 4
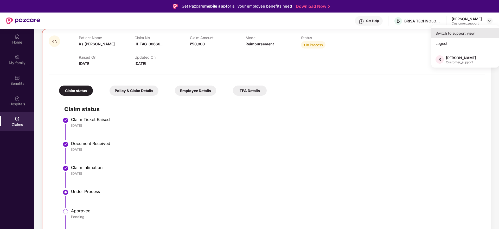
click at [465, 30] on div "Switch to support view" at bounding box center [466, 33] width 68 height 10
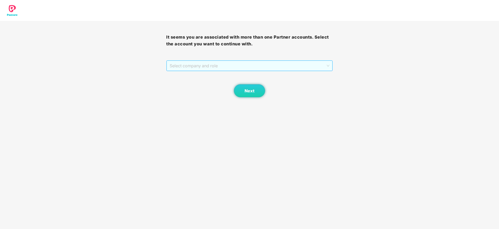
click at [230, 66] on span "Select company and role" at bounding box center [250, 66] width 160 height 10
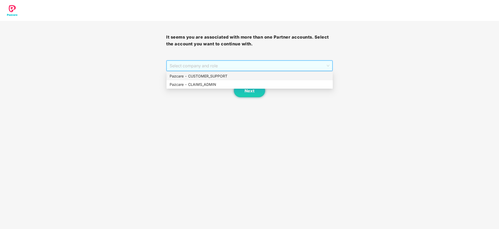
click at [218, 73] on div "Pazcare - CUSTOMER_SUPPORT" at bounding box center [250, 76] width 166 height 8
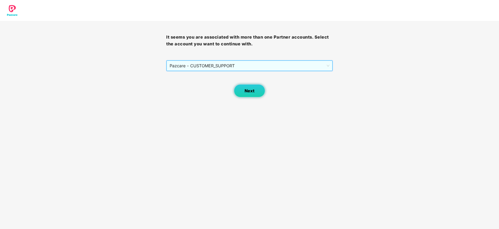
click at [243, 90] on button "Next" at bounding box center [249, 90] width 31 height 13
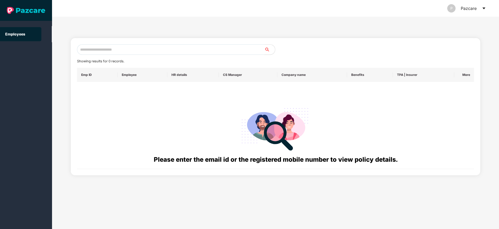
click at [113, 50] on input "text" at bounding box center [171, 49] width 188 height 10
paste input "**********"
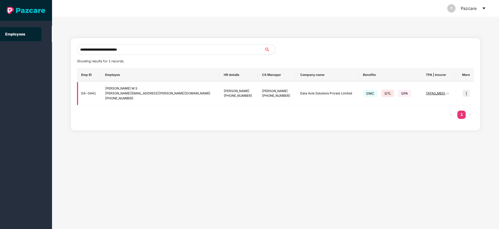
type input "**********"
click at [467, 93] on img at bounding box center [466, 93] width 7 height 7
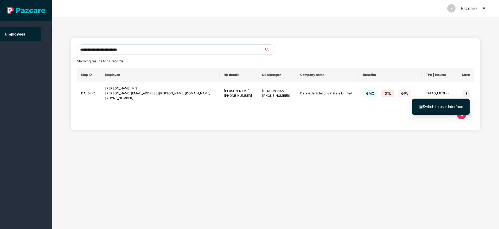
click at [444, 106] on span "Switch to user interface" at bounding box center [443, 106] width 40 height 4
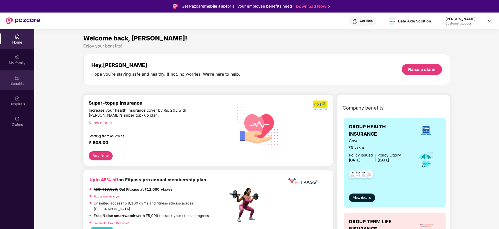
click at [15, 82] on div "Benefits" at bounding box center [17, 83] width 34 height 5
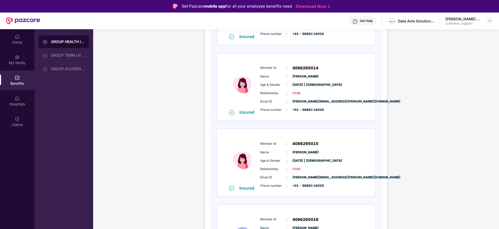
scroll to position [283, 0]
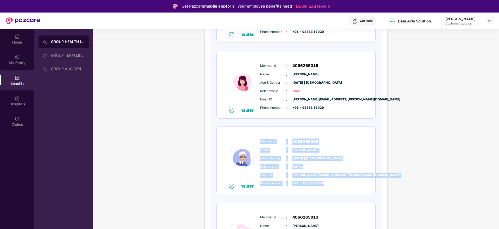
drag, startPoint x: 261, startPoint y: 141, endPoint x: 327, endPoint y: 186, distance: 80.4
click at [327, 186] on div "Member Id : 4066265016 Name : [PERSON_NAME] Age & Gender : [DATE] | [DEMOGRAPHI…" at bounding box center [312, 162] width 106 height 53
copy div "Member Id : 4066265016 Name : [PERSON_NAME] Age & Gender : [DATE] | [DEMOGRAPHI…"
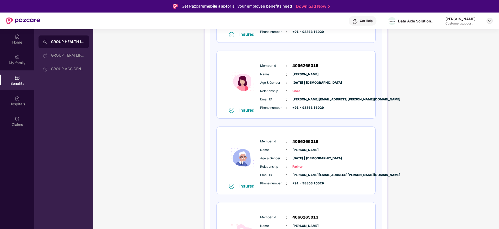
click at [491, 18] on div at bounding box center [490, 21] width 6 height 6
click at [456, 32] on div "Switch to support view" at bounding box center [466, 33] width 68 height 10
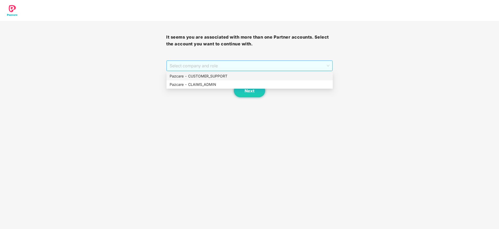
click at [251, 68] on span "Select company and role" at bounding box center [250, 66] width 160 height 10
click at [222, 76] on div "Pazcare - CUSTOMER_SUPPORT" at bounding box center [250, 76] width 160 height 6
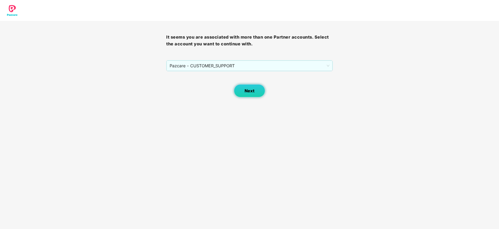
click at [243, 89] on button "Next" at bounding box center [249, 90] width 31 height 13
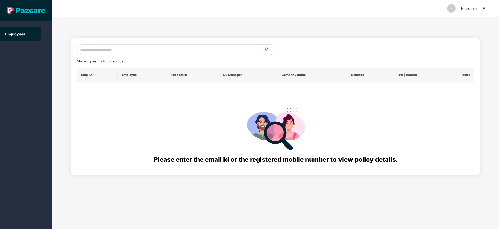
click at [121, 49] on input "text" at bounding box center [171, 49] width 188 height 10
paste input "**********"
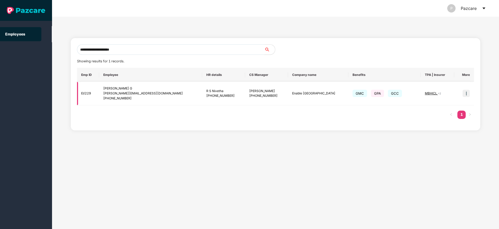
type input "**********"
click at [465, 93] on img at bounding box center [466, 93] width 7 height 7
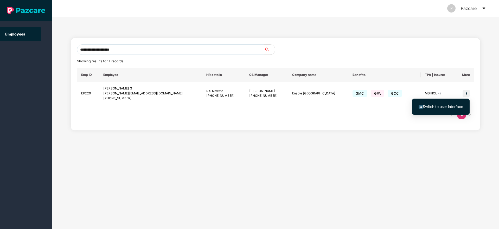
click at [441, 106] on span "Switch to user interface" at bounding box center [443, 106] width 40 height 4
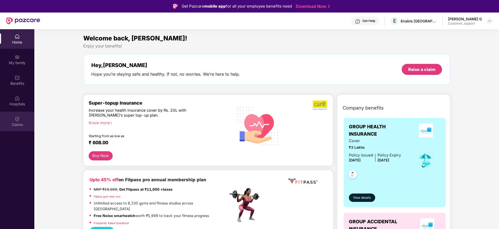
click at [21, 121] on div "Claims" at bounding box center [17, 121] width 34 height 20
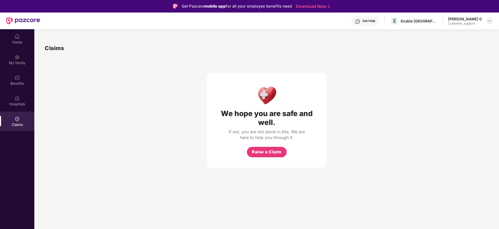
click at [488, 22] on img at bounding box center [490, 21] width 4 height 4
click at [465, 30] on div "Switch to support view" at bounding box center [466, 33] width 68 height 10
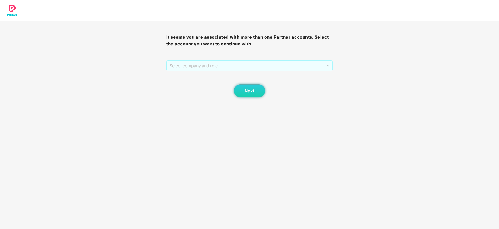
click at [254, 65] on span "Select company and role" at bounding box center [250, 66] width 160 height 10
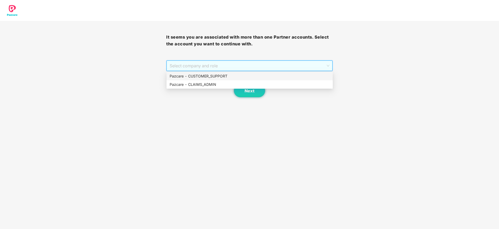
click at [220, 77] on div "Pazcare - CUSTOMER_SUPPORT" at bounding box center [250, 76] width 160 height 6
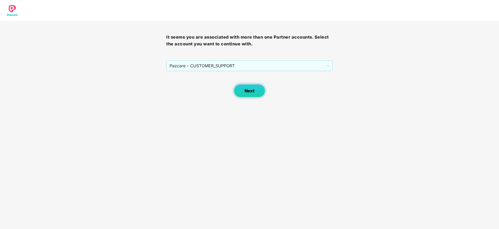
click at [244, 91] on button "Next" at bounding box center [249, 90] width 31 height 13
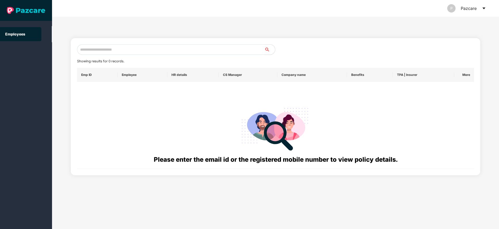
click at [96, 48] on input "text" at bounding box center [171, 49] width 188 height 10
paste input "**********"
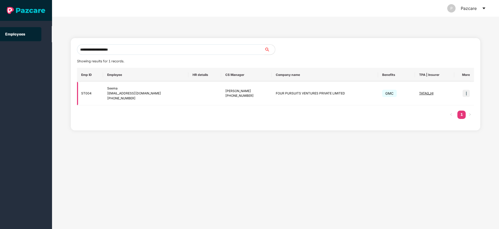
type input "**********"
click at [468, 93] on img at bounding box center [466, 93] width 7 height 7
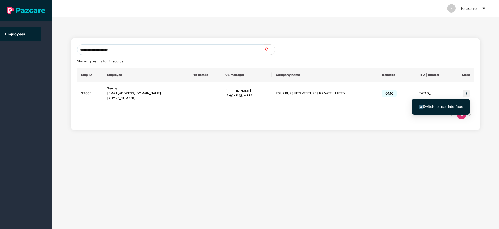
click at [446, 106] on span "Switch to user interface" at bounding box center [443, 106] width 40 height 4
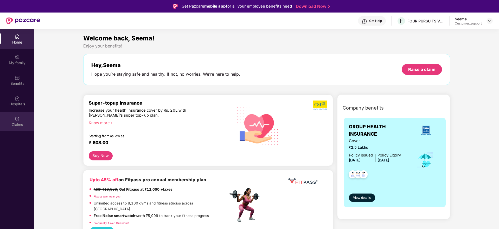
click at [23, 118] on div "Claims" at bounding box center [17, 121] width 34 height 20
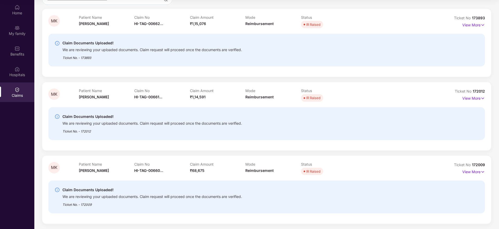
scroll to position [0, 0]
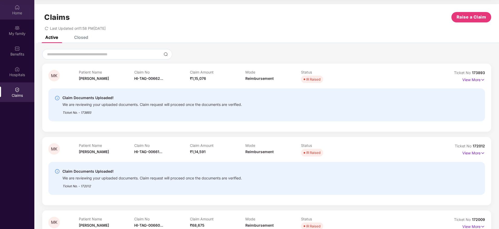
click at [15, 10] on div "Home" at bounding box center [17, 12] width 34 height 5
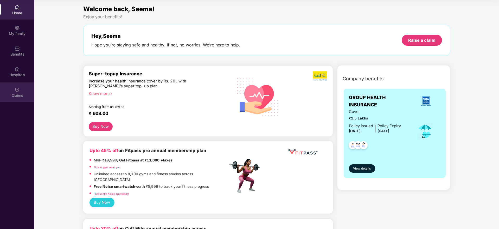
click at [23, 93] on div "Claims" at bounding box center [17, 95] width 34 height 5
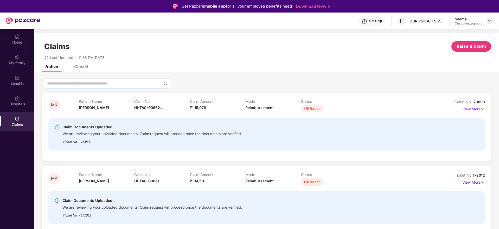
scroll to position [1, 0]
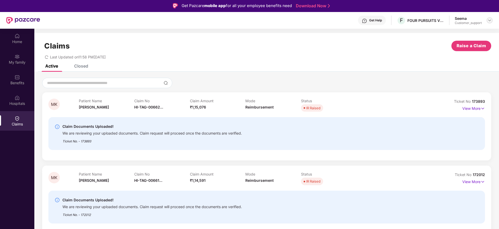
click at [492, 20] on div at bounding box center [490, 20] width 6 height 6
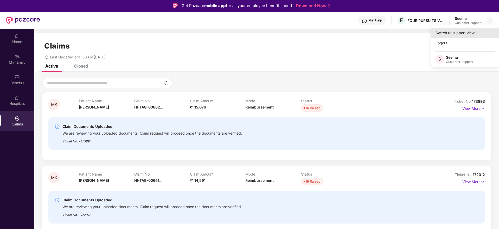
click at [449, 33] on div "Switch to support view" at bounding box center [466, 33] width 68 height 10
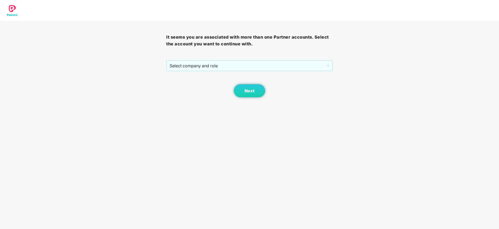
scroll to position [0, 0]
click at [260, 67] on span "Select company and role" at bounding box center [250, 66] width 160 height 10
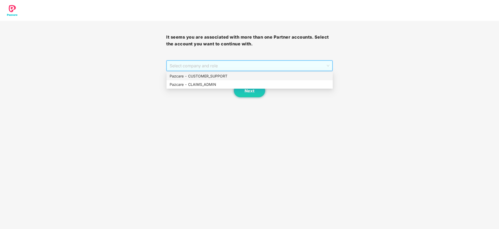
click at [221, 78] on div "Pazcare - CUSTOMER_SUPPORT" at bounding box center [250, 76] width 160 height 6
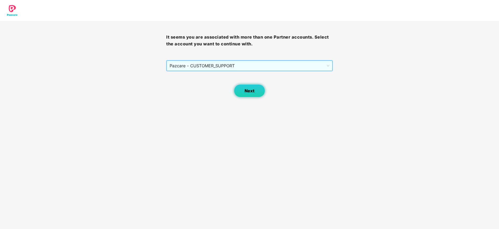
click at [249, 90] on span "Next" at bounding box center [250, 90] width 10 height 5
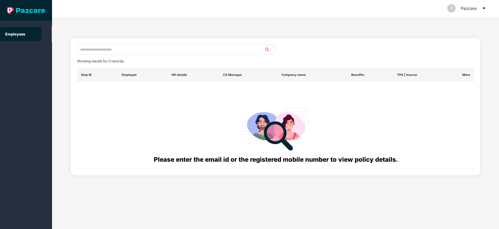
click at [124, 47] on input "text" at bounding box center [171, 49] width 188 height 10
paste input "**********"
type input "*"
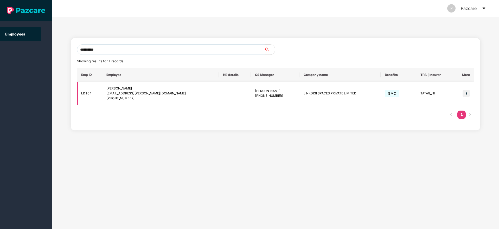
type input "**********"
click at [467, 96] on img at bounding box center [466, 93] width 7 height 7
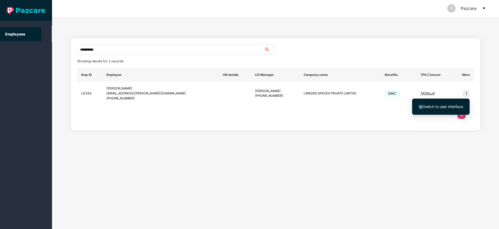
click at [445, 104] on span "Switch to user interface" at bounding box center [441, 107] width 45 height 6
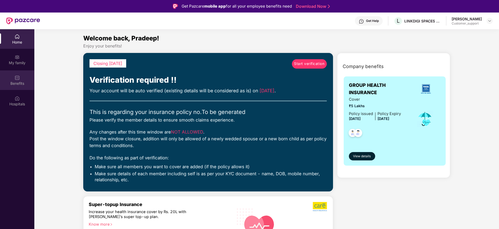
click at [15, 74] on div at bounding box center [17, 76] width 5 height 5
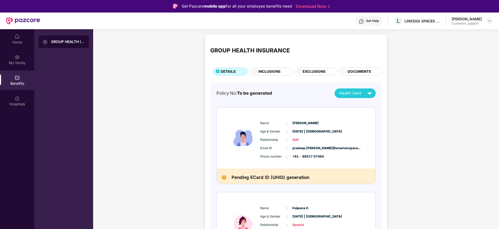
click at [265, 71] on span "INCLUSIONS" at bounding box center [270, 72] width 22 height 6
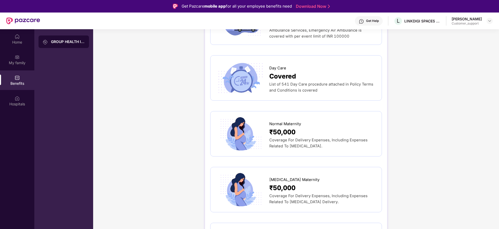
scroll to position [533, 0]
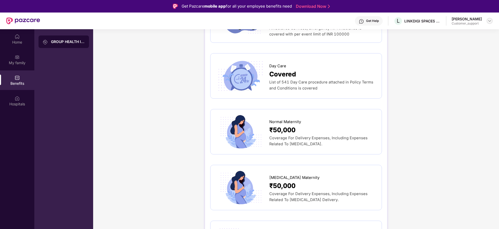
click at [491, 21] on img at bounding box center [490, 21] width 4 height 4
click at [467, 31] on div "Switch to support view" at bounding box center [466, 33] width 68 height 10
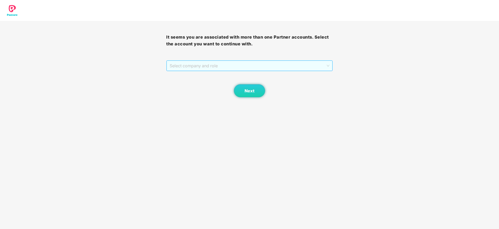
click at [234, 65] on span "Select company and role" at bounding box center [250, 66] width 160 height 10
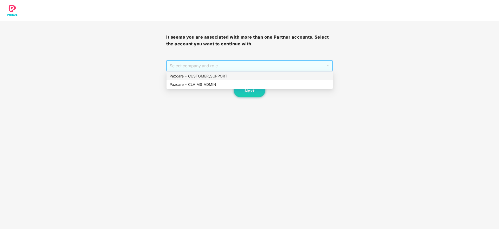
click at [225, 76] on div "Pazcare - CUSTOMER_SUPPORT" at bounding box center [250, 76] width 160 height 6
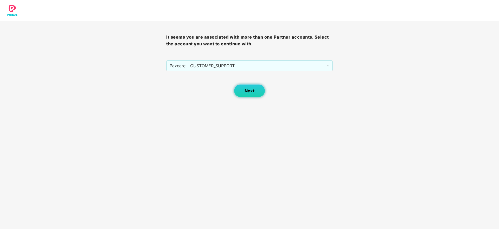
click at [249, 90] on span "Next" at bounding box center [250, 90] width 10 height 5
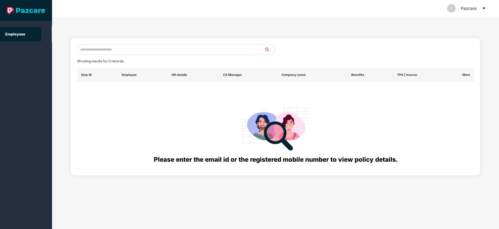
click at [101, 52] on input "text" at bounding box center [171, 49] width 188 height 10
paste input "**********"
type input "*"
paste input "**********"
type input "*"
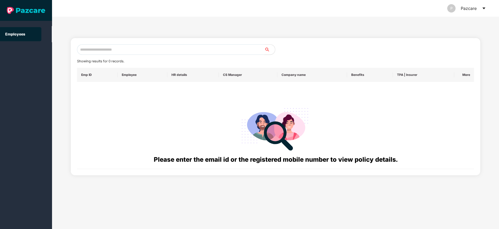
click at [88, 50] on input "text" at bounding box center [171, 49] width 188 height 10
paste input "**********"
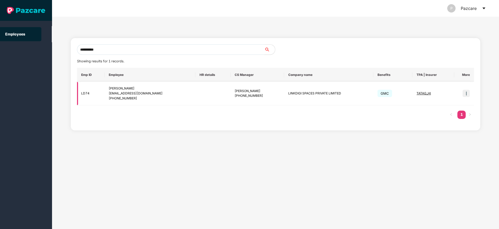
type input "**********"
click at [465, 93] on img at bounding box center [466, 93] width 7 height 7
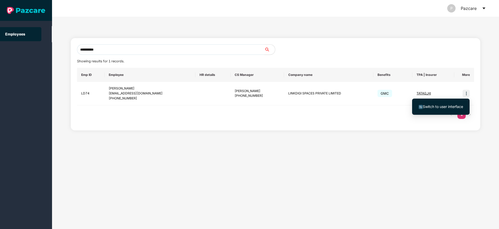
click at [437, 106] on span "Switch to user interface" at bounding box center [443, 106] width 40 height 4
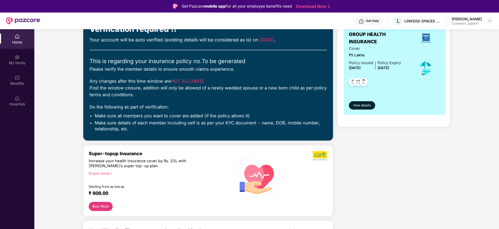
scroll to position [51, 0]
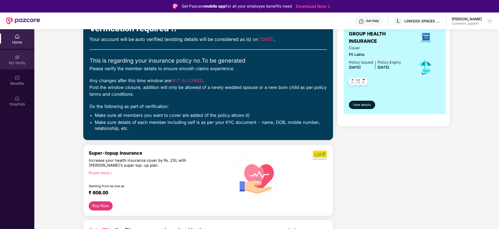
click at [20, 60] on div "My family" at bounding box center [17, 62] width 34 height 5
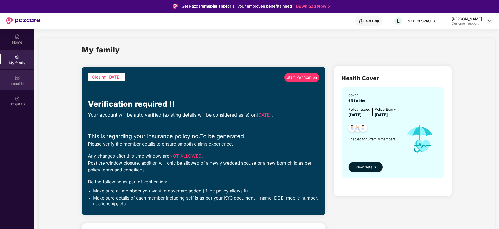
click at [16, 81] on div "Benefits" at bounding box center [17, 83] width 34 height 5
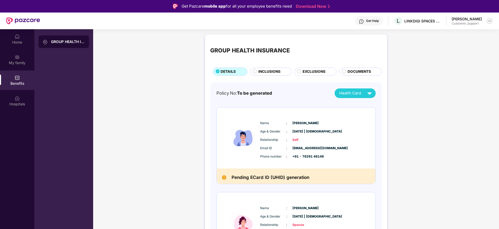
click at [492, 21] on img at bounding box center [490, 21] width 4 height 4
click at [461, 34] on div "Switch to support view" at bounding box center [466, 33] width 68 height 10
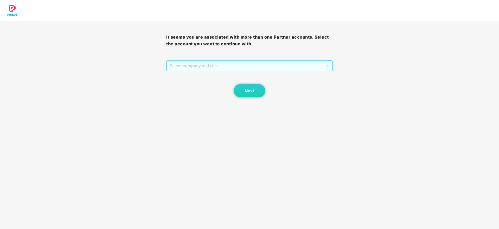
click at [270, 65] on span "Select company and role" at bounding box center [250, 66] width 160 height 10
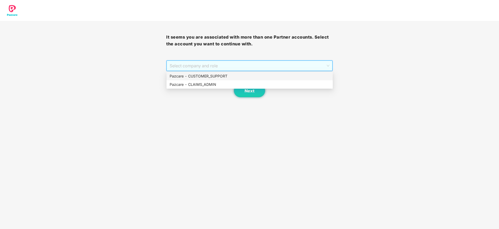
click at [225, 74] on div "Pazcare - CUSTOMER_SUPPORT" at bounding box center [250, 76] width 160 height 6
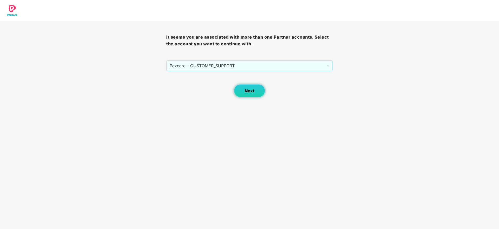
click at [254, 88] on span "Next" at bounding box center [250, 90] width 10 height 5
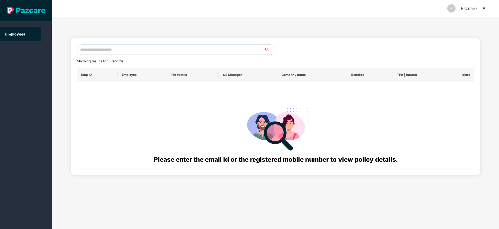
click at [95, 51] on input "text" at bounding box center [171, 49] width 188 height 10
paste input "**********"
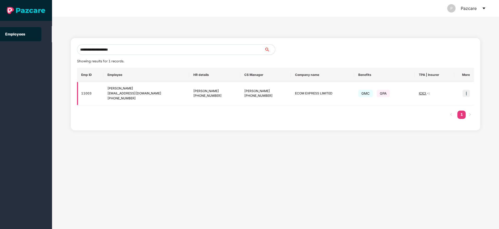
type input "**********"
click at [421, 94] on span "ICICI" at bounding box center [423, 93] width 8 height 4
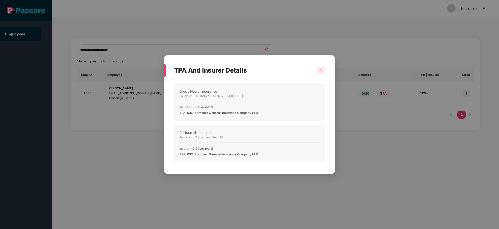
click at [324, 71] on div at bounding box center [321, 70] width 8 height 8
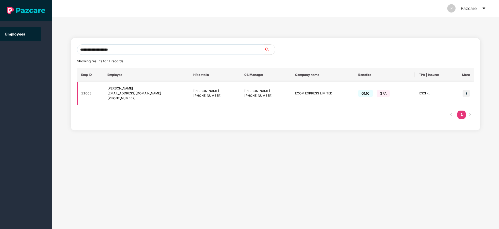
click at [468, 93] on img at bounding box center [466, 93] width 7 height 7
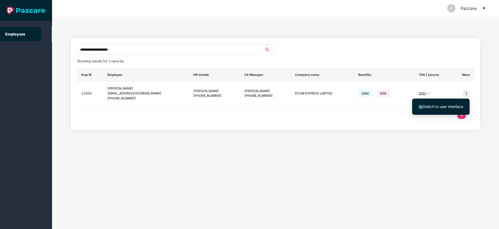
click at [442, 105] on span "Switch to user interface" at bounding box center [443, 106] width 40 height 4
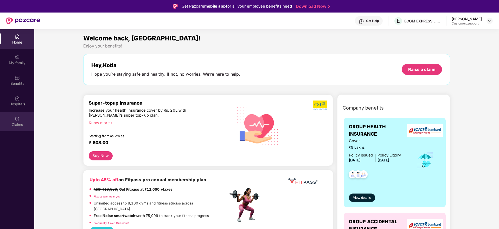
click at [18, 122] on div "Claims" at bounding box center [17, 124] width 34 height 5
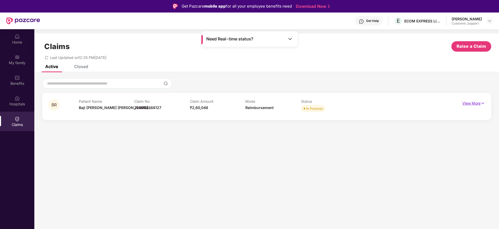
click at [483, 103] on img at bounding box center [483, 103] width 4 height 6
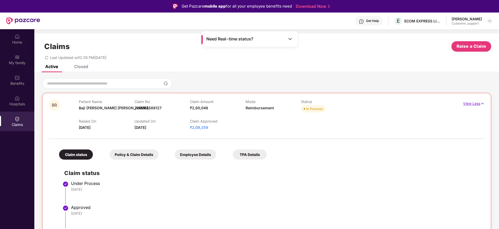
click at [482, 102] on img at bounding box center [483, 103] width 4 height 6
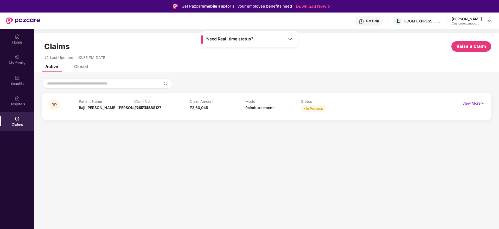
click at [81, 65] on div "Closed" at bounding box center [81, 66] width 14 height 5
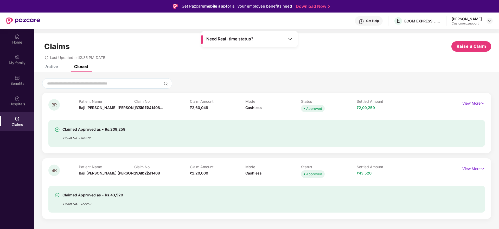
click at [50, 67] on div "Active" at bounding box center [51, 66] width 13 height 5
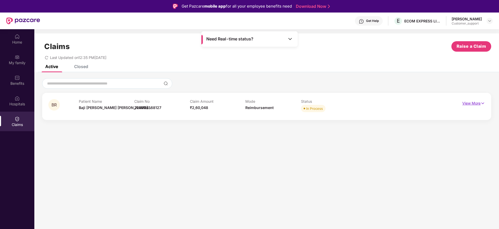
click at [481, 103] on img at bounding box center [483, 103] width 4 height 6
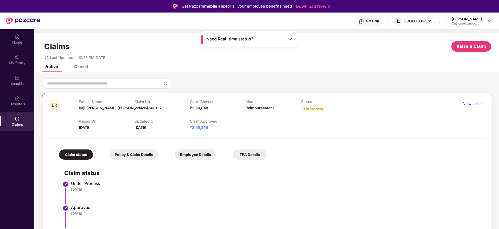
click at [81, 67] on div "Closed" at bounding box center [81, 66] width 14 height 5
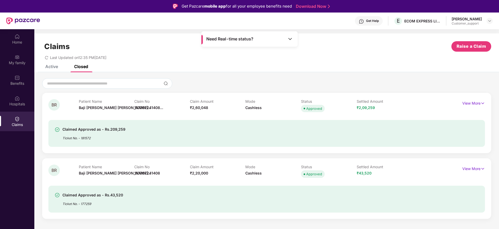
click at [49, 65] on div "Active" at bounding box center [51, 66] width 13 height 5
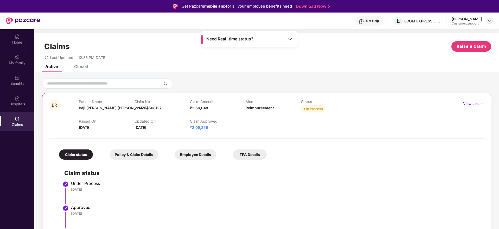
click at [490, 21] on img at bounding box center [490, 21] width 4 height 4
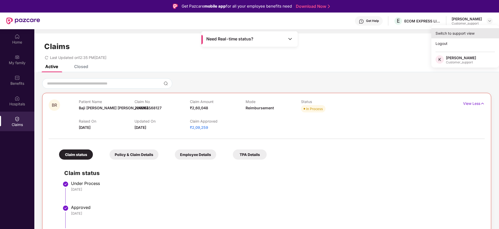
click at [444, 31] on div "Switch to support view" at bounding box center [466, 33] width 68 height 10
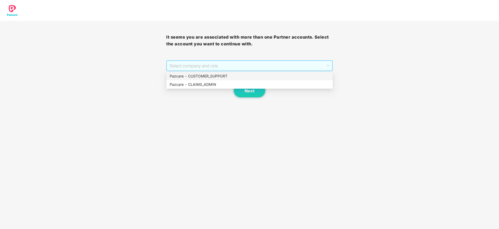
click at [234, 66] on span "Select company and role" at bounding box center [250, 66] width 160 height 10
click at [215, 73] on div "Pazcare - CUSTOMER_SUPPORT" at bounding box center [250, 76] width 160 height 6
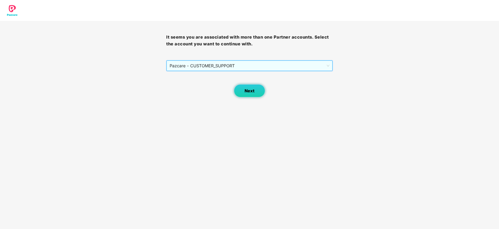
click at [249, 89] on span "Next" at bounding box center [250, 90] width 10 height 5
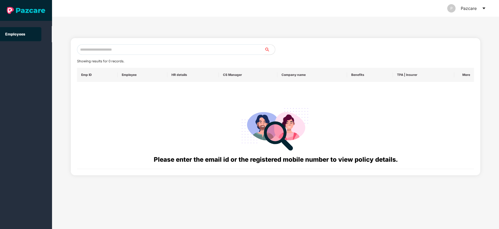
click at [130, 51] on input "text" at bounding box center [171, 49] width 188 height 10
paste input "**********"
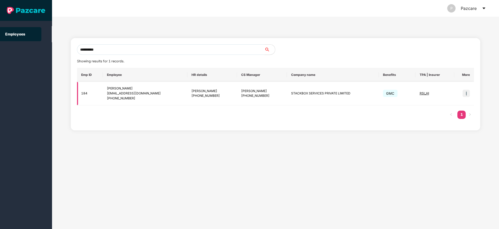
type input "**********"
click at [469, 96] on img at bounding box center [466, 93] width 7 height 7
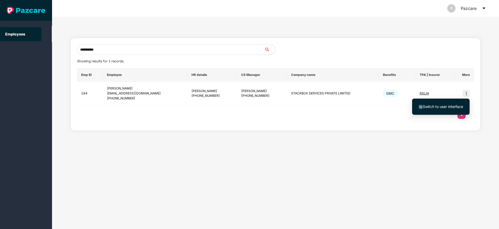
click at [444, 104] on span "Switch to user interface" at bounding box center [443, 106] width 40 height 4
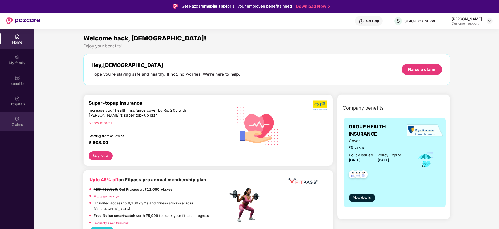
click at [13, 117] on div "Claims" at bounding box center [17, 121] width 34 height 20
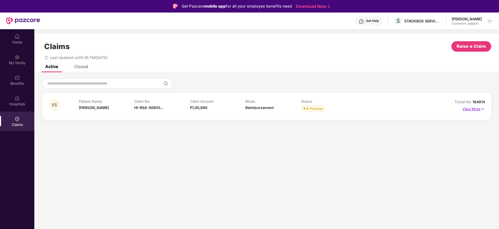
click at [484, 109] on img at bounding box center [483, 109] width 4 height 6
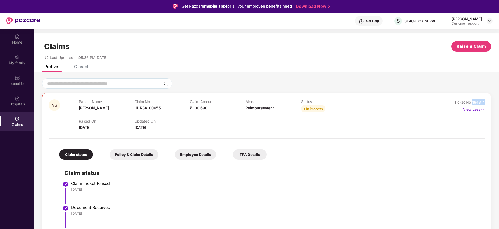
drag, startPoint x: 484, startPoint y: 103, endPoint x: 471, endPoint y: 102, distance: 13.8
click at [471, 102] on div "Ticket No 164814" at bounding box center [470, 102] width 30 height 6
copy span "164814"
click at [490, 21] on img at bounding box center [490, 21] width 4 height 4
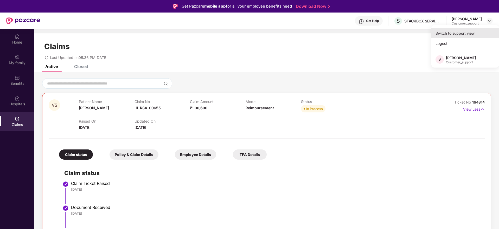
click at [467, 34] on div "Switch to support view" at bounding box center [466, 33] width 68 height 10
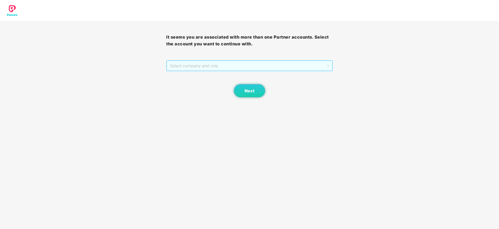
click at [271, 64] on span "Select company and role" at bounding box center [250, 66] width 160 height 10
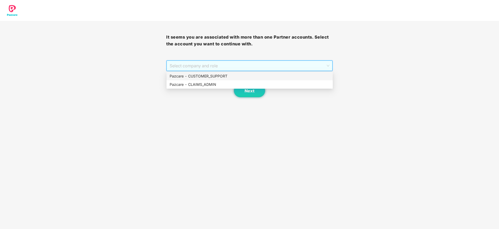
click at [221, 78] on div "Pazcare - CUSTOMER_SUPPORT" at bounding box center [250, 76] width 160 height 6
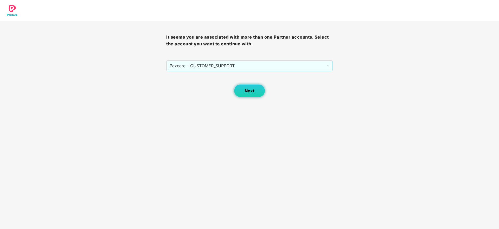
click at [248, 88] on span "Next" at bounding box center [250, 90] width 10 height 5
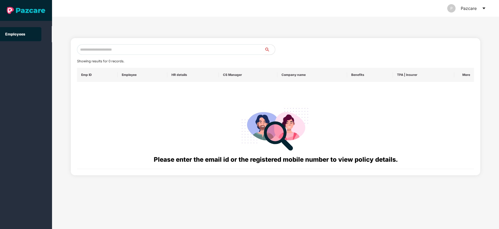
click at [101, 51] on input "text" at bounding box center [171, 49] width 188 height 10
paste input "**********"
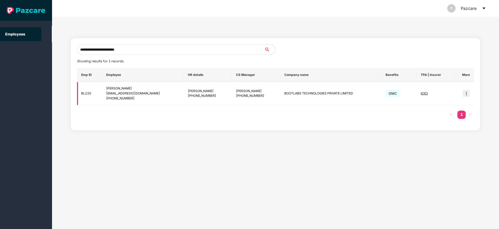
type input "**********"
click at [469, 95] on img at bounding box center [466, 93] width 7 height 7
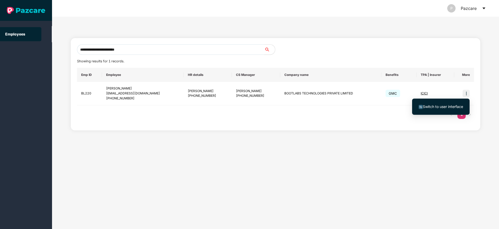
click at [450, 105] on span "Switch to user interface" at bounding box center [443, 106] width 40 height 4
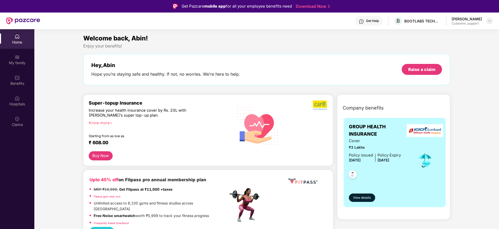
click at [490, 21] on img at bounding box center [490, 21] width 4 height 4
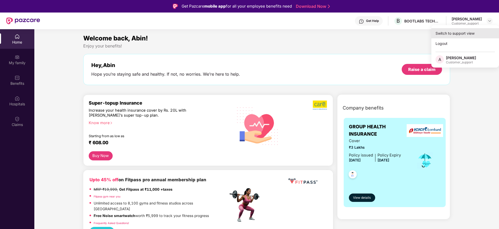
click at [461, 30] on div "Switch to support view" at bounding box center [466, 33] width 68 height 10
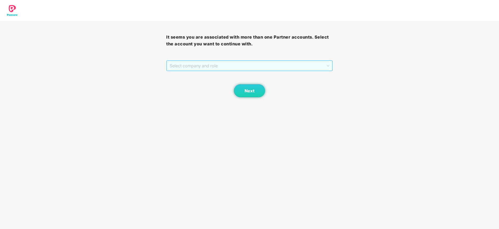
click at [218, 66] on span "Select company and role" at bounding box center [250, 66] width 160 height 10
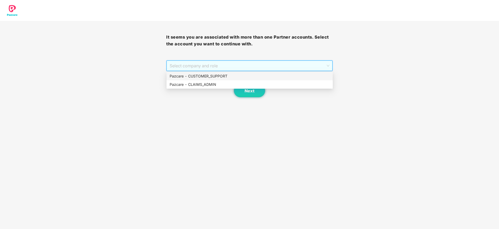
click at [206, 72] on div "Pazcare - CUSTOMER_SUPPORT" at bounding box center [250, 76] width 166 height 8
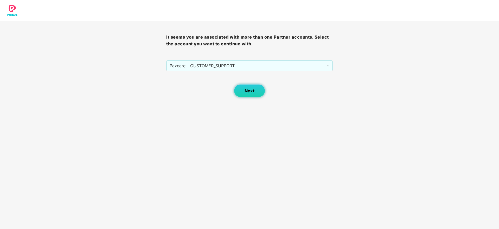
click at [242, 88] on button "Next" at bounding box center [249, 90] width 31 height 13
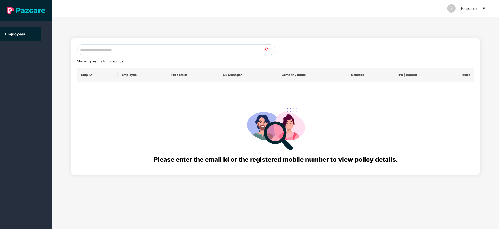
click at [109, 52] on input "text" at bounding box center [171, 49] width 188 height 10
paste input "**********"
type input "*"
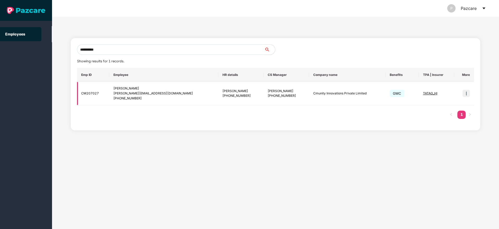
type input "**********"
click at [467, 92] on img at bounding box center [466, 93] width 7 height 7
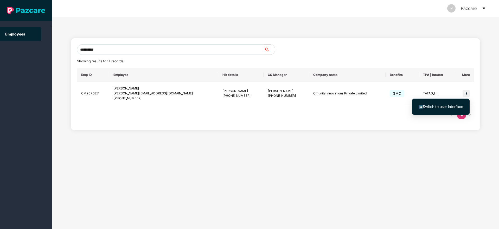
click at [455, 104] on span "Switch to user interface" at bounding box center [443, 106] width 40 height 4
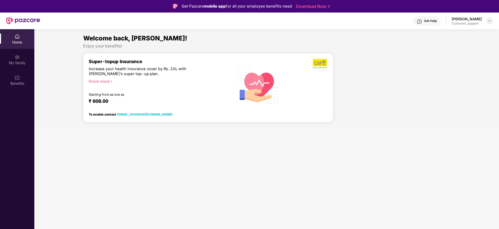
click at [488, 22] on img at bounding box center [490, 21] width 4 height 4
click at [473, 32] on div "Switch to support view" at bounding box center [466, 33] width 68 height 10
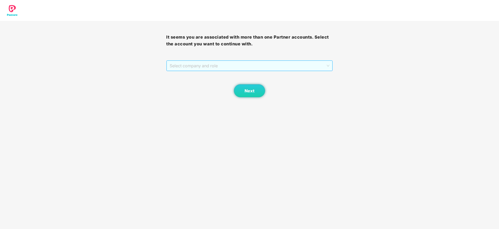
click at [272, 65] on span "Select company and role" at bounding box center [250, 66] width 160 height 10
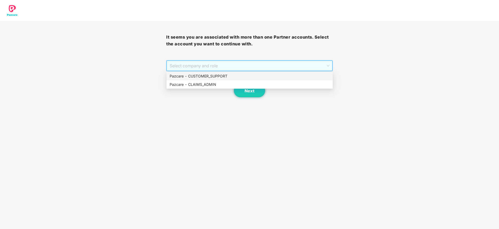
click at [227, 77] on div "Pazcare - CUSTOMER_SUPPORT" at bounding box center [250, 76] width 160 height 6
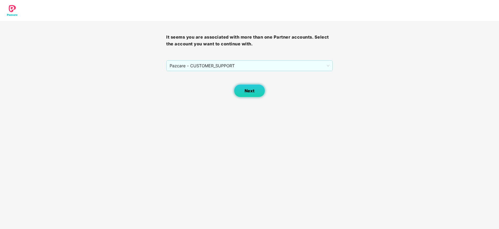
click at [242, 88] on button "Next" at bounding box center [249, 90] width 31 height 13
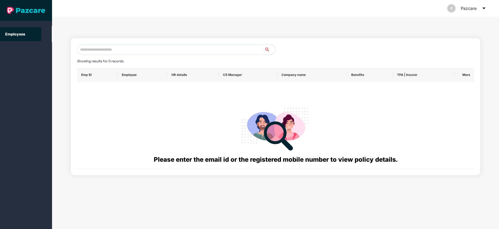
click at [96, 50] on input "text" at bounding box center [171, 49] width 188 height 10
paste input "**********"
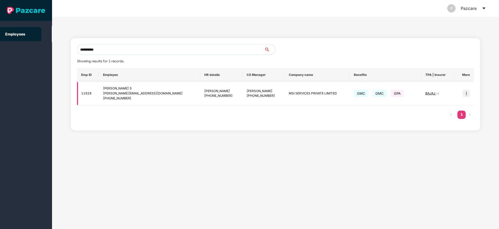
type input "**********"
click at [468, 95] on img at bounding box center [466, 93] width 7 height 7
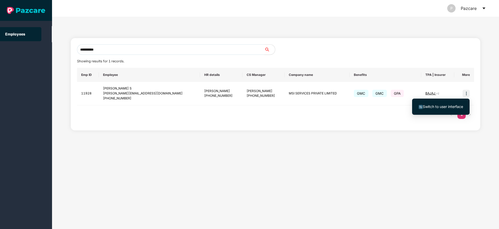
click at [447, 107] on span "Switch to user interface" at bounding box center [443, 106] width 40 height 4
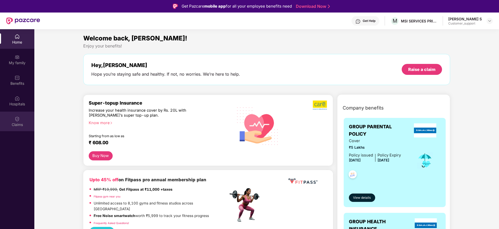
click at [17, 116] on img at bounding box center [17, 118] width 5 height 5
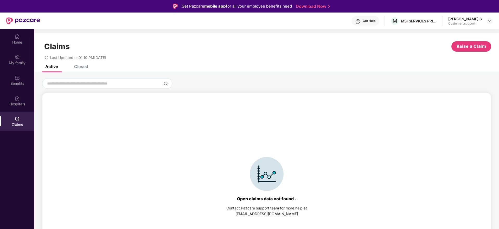
click at [84, 65] on div "Closed" at bounding box center [81, 66] width 14 height 5
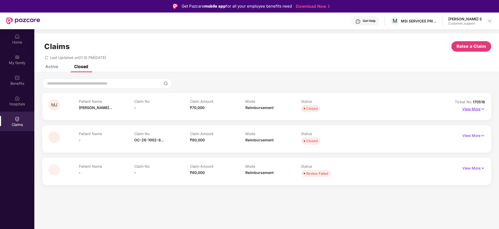
click at [481, 108] on p "View More" at bounding box center [474, 108] width 23 height 7
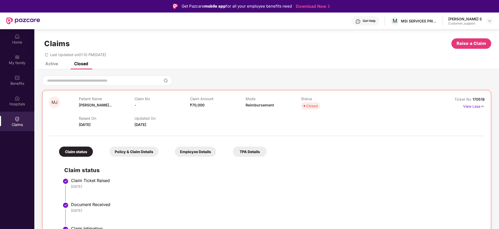
scroll to position [2, 0]
drag, startPoint x: 472, startPoint y: 99, endPoint x: 489, endPoint y: 99, distance: 17.4
click at [489, 99] on div "MJ Patient Name Mary Josephin... Claim No - Claim Amount ₹70,000 Mode Reimburse…" at bounding box center [266, 180] width 449 height 180
copy span "170518"
click at [11, 79] on div "Benefits" at bounding box center [17, 80] width 34 height 20
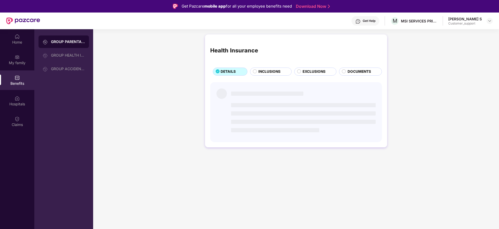
scroll to position [0, 0]
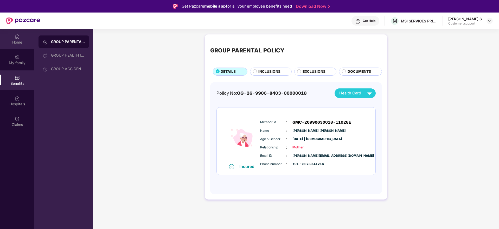
click at [13, 40] on div "Home" at bounding box center [17, 42] width 34 height 5
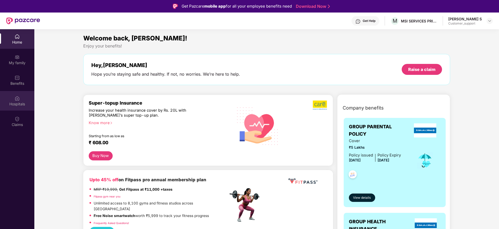
click at [16, 101] on div "Hospitals" at bounding box center [17, 103] width 34 height 5
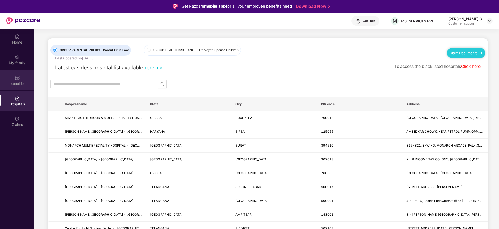
click at [18, 78] on img at bounding box center [17, 77] width 5 height 5
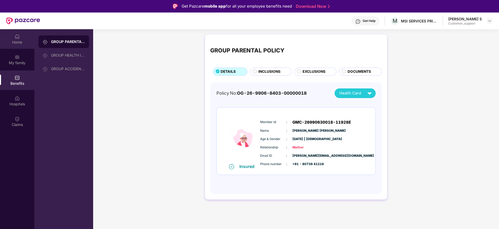
click at [17, 40] on div "Home" at bounding box center [17, 42] width 34 height 5
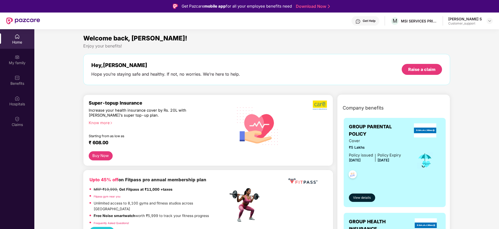
click at [369, 20] on div "Get Help" at bounding box center [369, 21] width 13 height 4
click at [489, 21] on img at bounding box center [490, 21] width 4 height 4
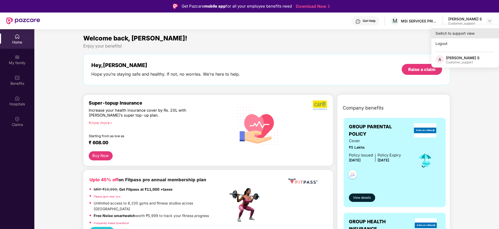
click at [455, 33] on div "Switch to support view" at bounding box center [466, 33] width 68 height 10
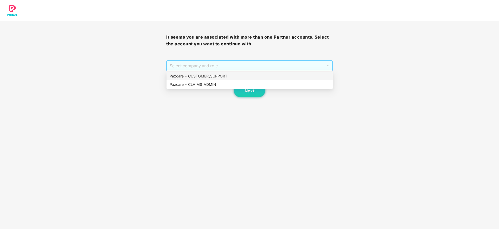
click at [260, 67] on span "Select company and role" at bounding box center [250, 66] width 160 height 10
click at [228, 73] on div "Pazcare - CUSTOMER_SUPPORT" at bounding box center [250, 76] width 160 height 6
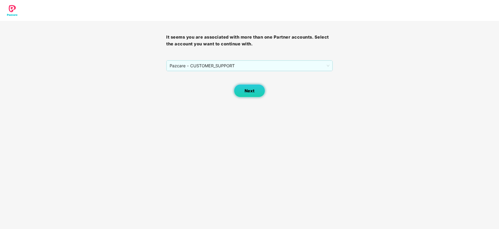
click at [245, 88] on span "Next" at bounding box center [250, 90] width 10 height 5
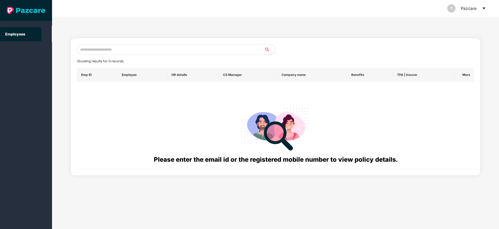
click at [100, 52] on input "text" at bounding box center [171, 49] width 188 height 10
paste input "**********"
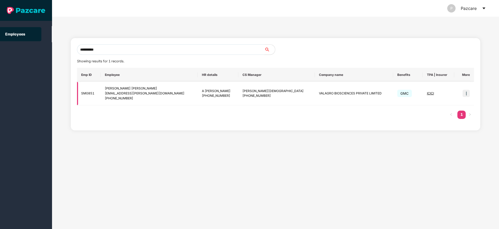
type input "**********"
click at [466, 93] on img at bounding box center [466, 93] width 7 height 7
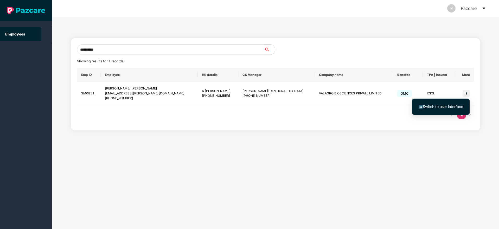
click at [448, 106] on span "Switch to user interface" at bounding box center [443, 106] width 40 height 4
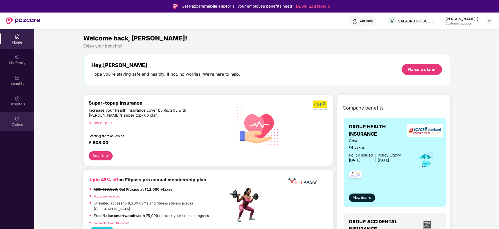
click at [18, 119] on img at bounding box center [17, 118] width 5 height 5
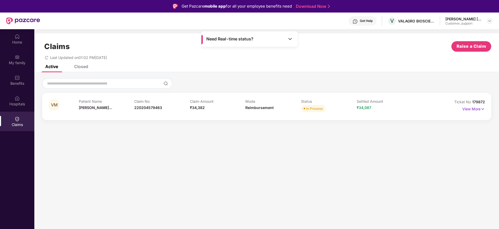
click at [487, 108] on div "VM Patient Name Vilas Manohar... Claim No 220204579463 Claim Amount ₹34,382 Mod…" at bounding box center [266, 106] width 449 height 27
click at [482, 109] on img at bounding box center [483, 109] width 4 height 6
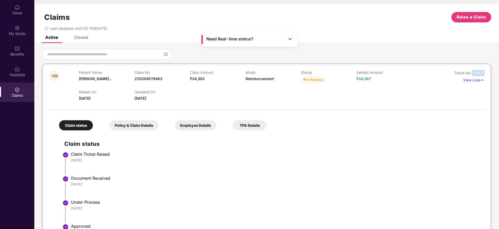
drag, startPoint x: 472, startPoint y: 72, endPoint x: 489, endPoint y: 73, distance: 16.5
click at [489, 73] on div "VM Patient Name Vilas Manohar... Claim No 220204579463 Claim Amount ₹34,382 Mod…" at bounding box center [266, 188] width 449 height 248
copy span "179872"
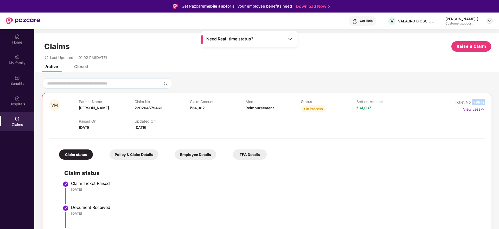
click at [491, 21] on img at bounding box center [490, 21] width 4 height 4
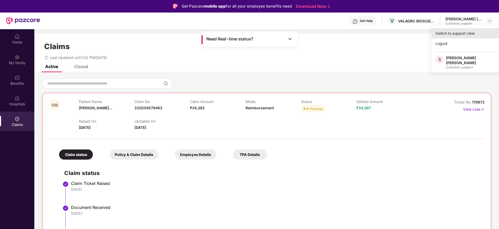
click at [455, 36] on div "Switch to support view" at bounding box center [466, 33] width 68 height 10
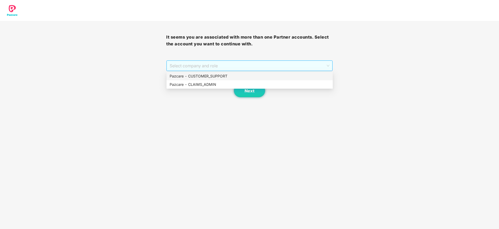
click at [266, 62] on span "Select company and role" at bounding box center [250, 66] width 160 height 10
click at [203, 75] on div "Pazcare - CUSTOMER_SUPPORT" at bounding box center [250, 76] width 160 height 6
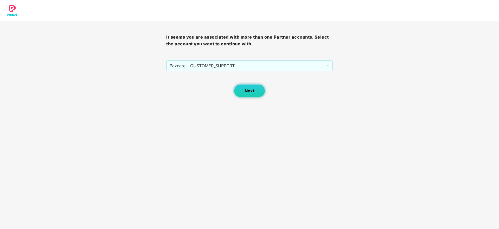
click at [246, 89] on span "Next" at bounding box center [250, 90] width 10 height 5
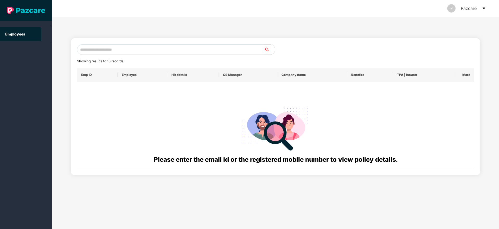
click at [145, 48] on input "text" at bounding box center [171, 49] width 188 height 10
paste input "**********"
click at [145, 47] on input "**********" at bounding box center [171, 49] width 188 height 10
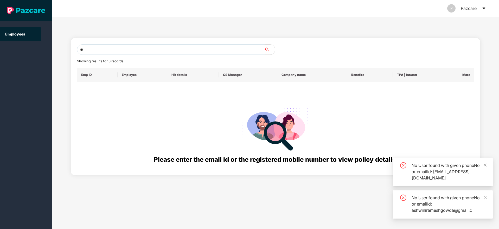
type input "*"
paste input "**********"
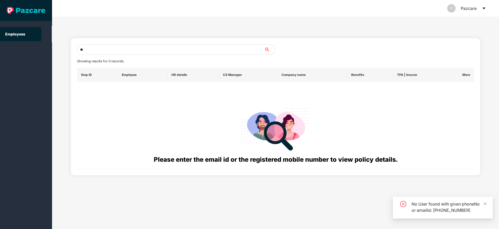
type input "*"
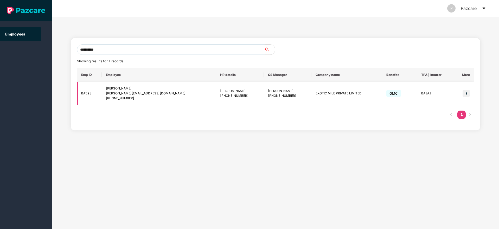
type input "**********"
click at [469, 92] on img at bounding box center [466, 93] width 7 height 7
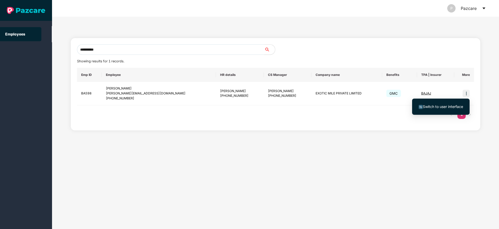
click at [453, 102] on li "Switch to user interface" at bounding box center [441, 106] width 58 height 11
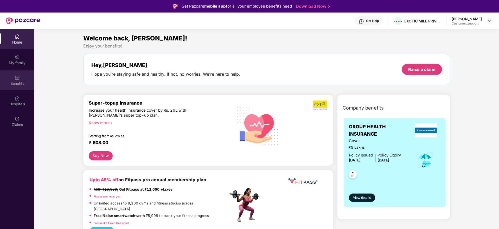
click at [20, 80] on img at bounding box center [17, 77] width 5 height 5
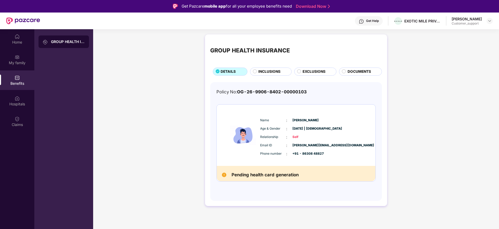
click at [311, 71] on span "EXCLUSIONS" at bounding box center [314, 72] width 23 height 6
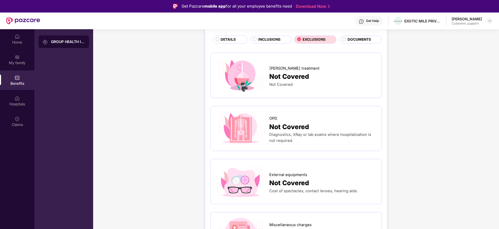
scroll to position [32, 0]
click at [264, 37] on span "INCLUSIONS" at bounding box center [270, 40] width 22 height 6
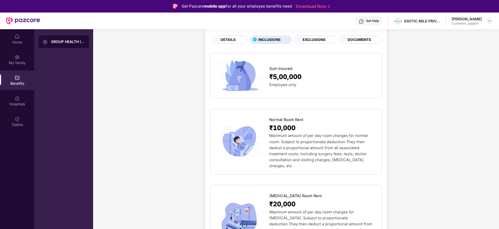
scroll to position [0, 0]
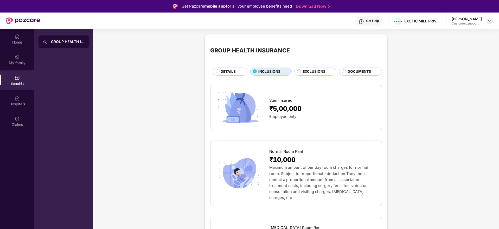
click at [489, 21] on img at bounding box center [490, 21] width 4 height 4
click at [464, 36] on div "Switch to support view" at bounding box center [466, 33] width 68 height 10
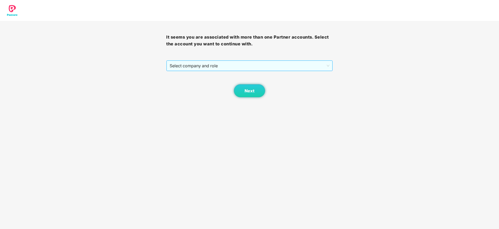
click at [248, 69] on span "Select company and role" at bounding box center [250, 66] width 160 height 10
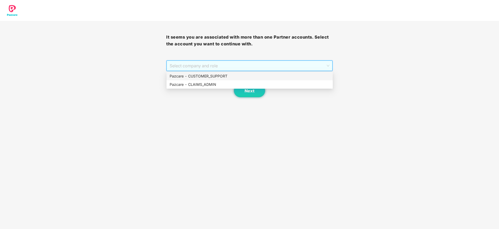
click at [229, 77] on div "Pazcare - CUSTOMER_SUPPORT" at bounding box center [250, 76] width 160 height 6
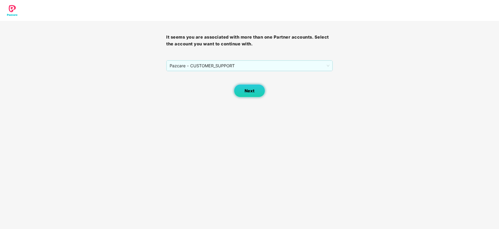
click at [247, 89] on span "Next" at bounding box center [250, 90] width 10 height 5
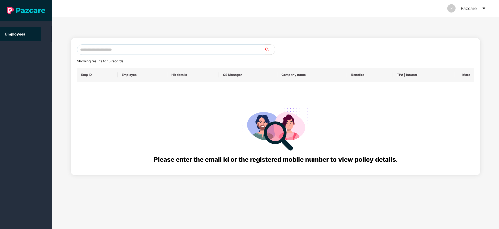
click at [90, 47] on input "text" at bounding box center [171, 49] width 188 height 10
paste input "**********"
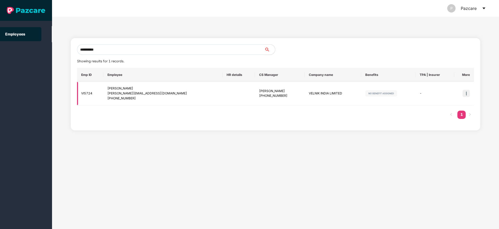
type input "**********"
click at [467, 92] on img at bounding box center [466, 93] width 7 height 7
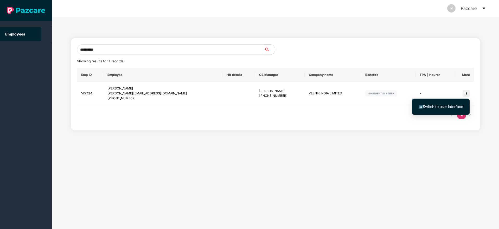
click at [436, 105] on span "Switch to user interface" at bounding box center [443, 106] width 40 height 4
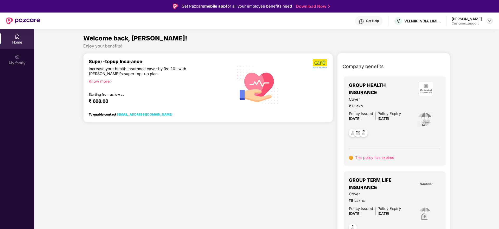
click at [489, 22] on img at bounding box center [490, 21] width 4 height 4
click at [462, 33] on div "Switch to support view" at bounding box center [466, 33] width 68 height 10
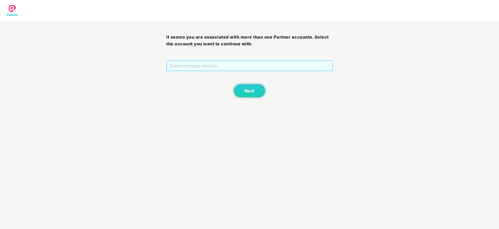
click at [264, 65] on span "Select company and role" at bounding box center [250, 66] width 160 height 10
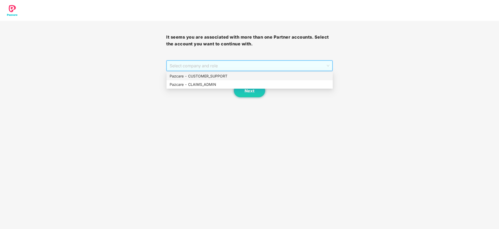
click at [216, 72] on div "Pazcare - CUSTOMER_SUPPORT" at bounding box center [250, 76] width 166 height 8
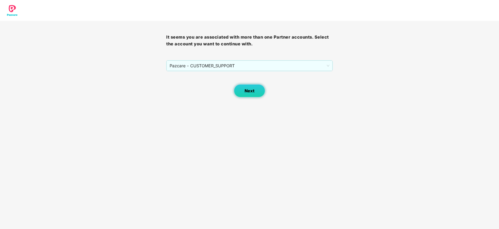
click at [249, 90] on span "Next" at bounding box center [250, 90] width 10 height 5
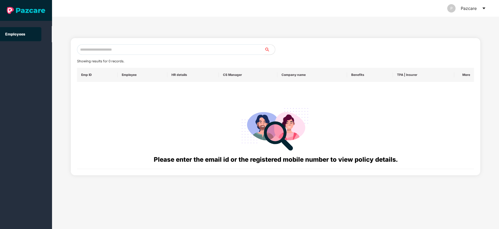
click at [110, 45] on input "text" at bounding box center [171, 49] width 188 height 10
paste input "**********"
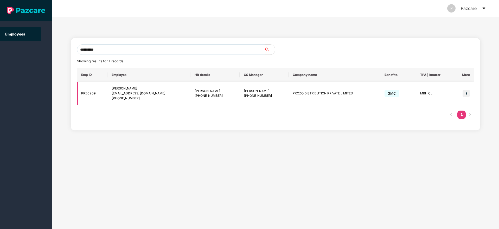
type input "**********"
click at [469, 93] on img at bounding box center [466, 93] width 7 height 7
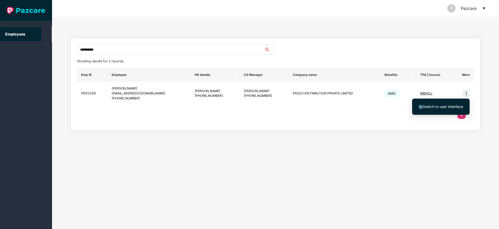
click at [453, 105] on span "Switch to user interface" at bounding box center [443, 106] width 40 height 4
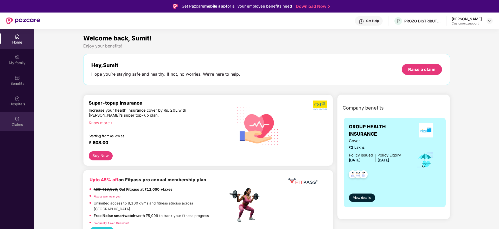
click at [20, 121] on div "Claims" at bounding box center [17, 121] width 34 height 20
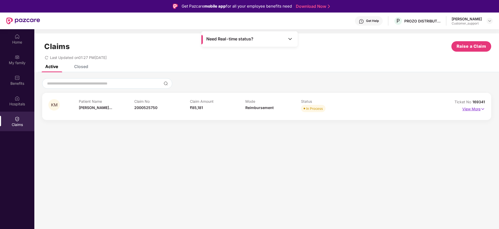
click at [483, 108] on img at bounding box center [483, 109] width 4 height 6
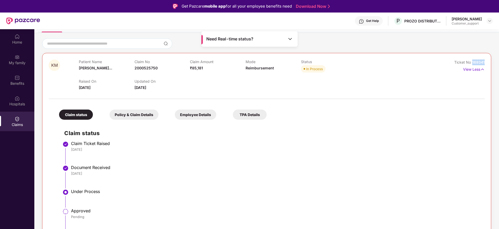
drag, startPoint x: 486, startPoint y: 62, endPoint x: 473, endPoint y: 64, distance: 13.1
click at [473, 64] on div "KM Patient Name Kalpana Mishr... Claim No 2000525750 Claim Amount ₹85,181 Mode …" at bounding box center [266, 153] width 449 height 200
copy span "169341"
click at [490, 22] on img at bounding box center [490, 21] width 4 height 4
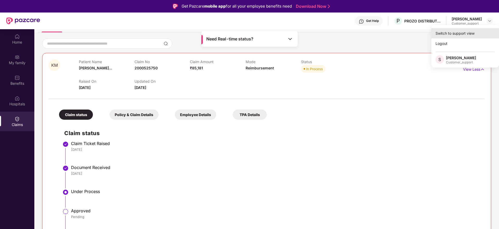
click at [464, 33] on div "Switch to support view" at bounding box center [466, 33] width 68 height 10
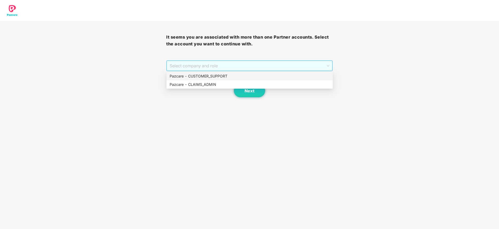
click at [204, 62] on span "Select company and role" at bounding box center [250, 66] width 160 height 10
click at [203, 73] on div "Pazcare - CUSTOMER_SUPPORT" at bounding box center [250, 76] width 160 height 6
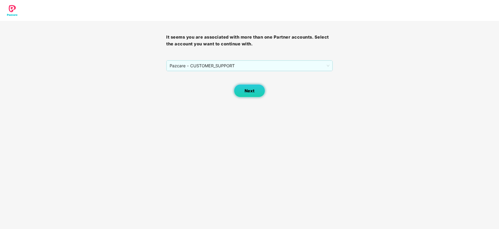
click at [241, 88] on button "Next" at bounding box center [249, 90] width 31 height 13
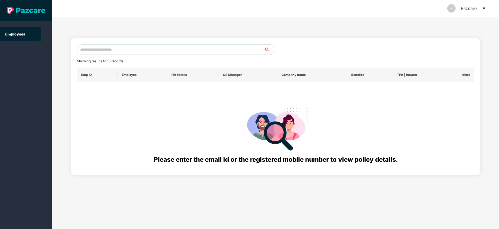
click at [136, 49] on input "text" at bounding box center [171, 49] width 188 height 10
paste input "**********"
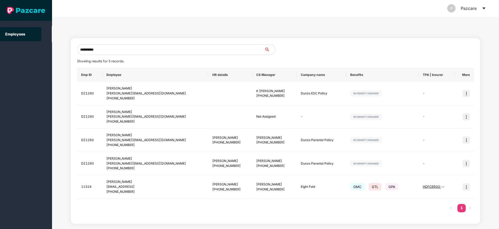
type input "**********"
click at [468, 189] on img at bounding box center [466, 186] width 7 height 7
click at [440, 197] on span "Switch to user interface" at bounding box center [441, 200] width 45 height 6
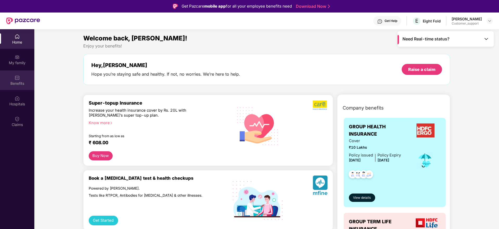
click at [18, 81] on div "Benefits" at bounding box center [17, 83] width 34 height 5
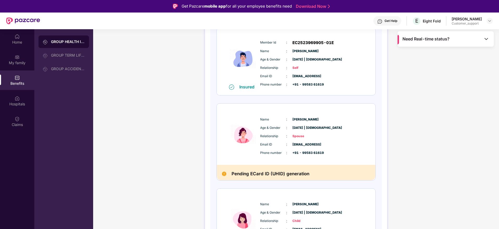
scroll to position [79, 0]
click at [382, 21] on img at bounding box center [379, 21] width 5 height 5
click at [491, 22] on img at bounding box center [490, 21] width 4 height 4
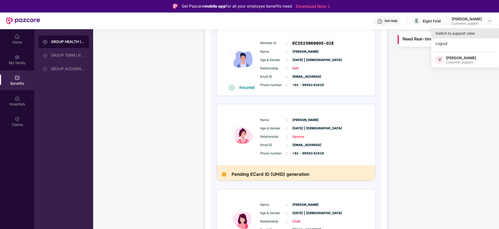
click at [452, 32] on div "Switch to support view" at bounding box center [466, 33] width 68 height 10
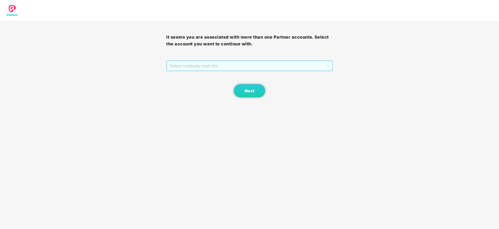
click at [237, 64] on span "Select company and role" at bounding box center [250, 66] width 160 height 10
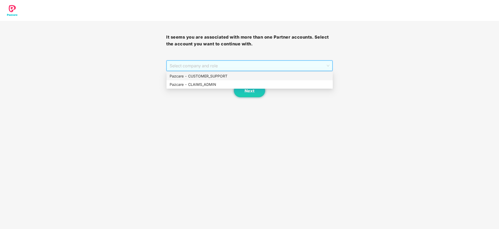
click at [211, 77] on div "Pazcare - CUSTOMER_SUPPORT" at bounding box center [250, 76] width 160 height 6
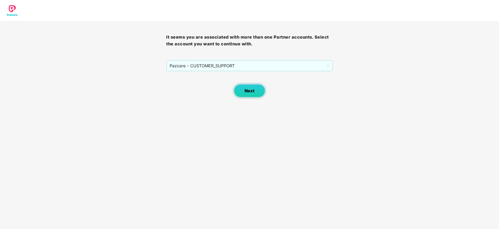
click at [247, 89] on span "Next" at bounding box center [250, 90] width 10 height 5
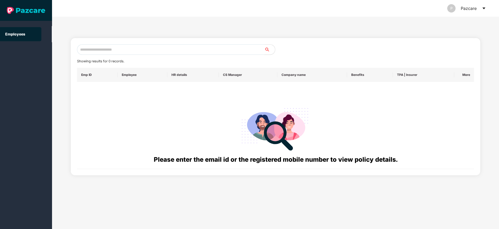
click at [95, 49] on input "text" at bounding box center [171, 49] width 188 height 10
paste input "**********"
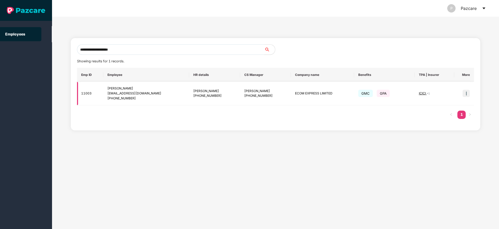
click at [419, 95] on span "ICICI" at bounding box center [423, 93] width 8 height 4
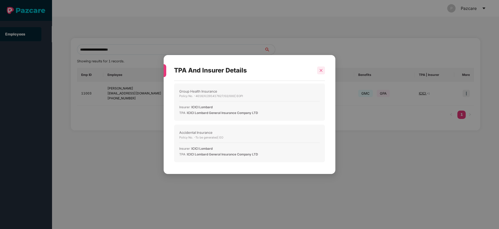
click at [321, 69] on icon "close" at bounding box center [321, 70] width 4 height 4
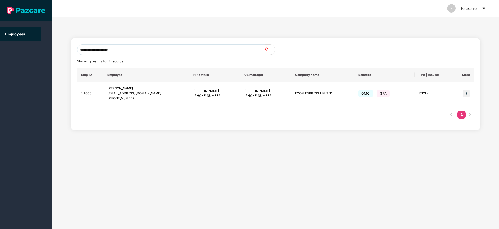
click at [134, 49] on input "**********" at bounding box center [171, 49] width 188 height 10
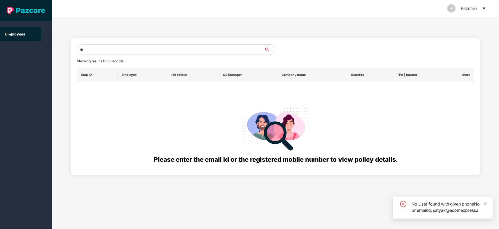
type input "*"
paste input "**********"
type input "**********"
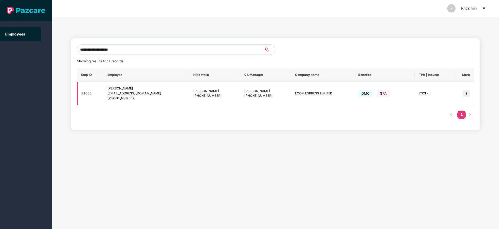
click at [469, 94] on img at bounding box center [466, 93] width 7 height 7
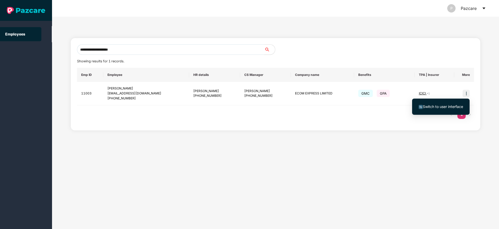
click at [438, 109] on span "Switch to user interface" at bounding box center [441, 107] width 45 height 6
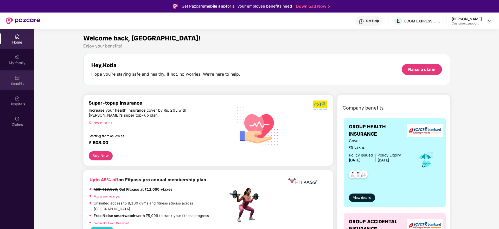
click at [18, 83] on div "Benefits" at bounding box center [17, 83] width 34 height 5
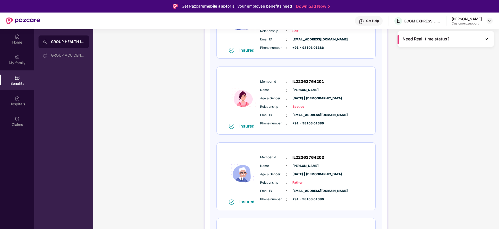
scroll to position [116, 0]
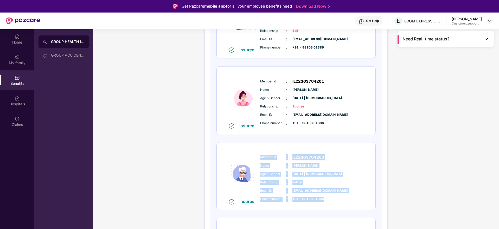
drag, startPoint x: 259, startPoint y: 157, endPoint x: 324, endPoint y: 198, distance: 77.1
click at [324, 198] on div "Member Id : IL22363764203 Name : Baji Rao Gaddameedi Age & Gender : 01 Mar 1948…" at bounding box center [312, 177] width 106 height 53
copy div "Member Id : IL22363764203 Name : Baji Rao Gaddameedi Age & Gender : 01 Mar 1948…"
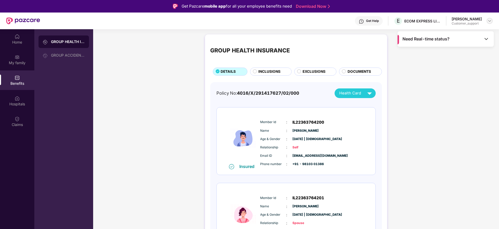
click at [489, 20] on img at bounding box center [490, 21] width 4 height 4
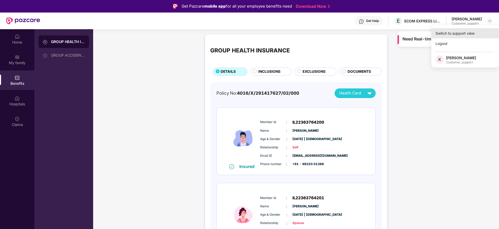
click at [453, 30] on div "Switch to support view" at bounding box center [466, 33] width 68 height 10
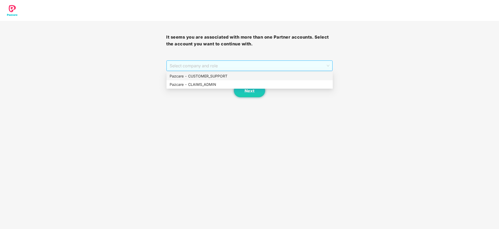
click at [249, 66] on span "Select company and role" at bounding box center [250, 66] width 160 height 10
click at [215, 77] on div "Pazcare - CUSTOMER_SUPPORT" at bounding box center [250, 76] width 160 height 6
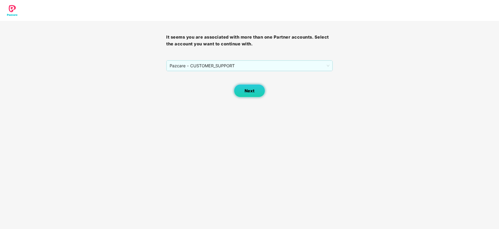
click at [244, 90] on button "Next" at bounding box center [249, 90] width 31 height 13
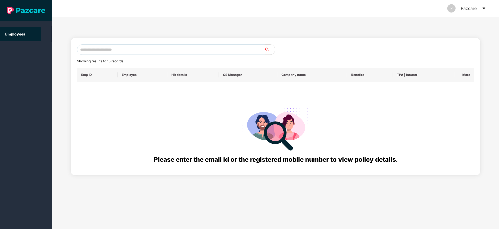
click at [90, 49] on input "text" at bounding box center [171, 49] width 188 height 10
paste input "**********"
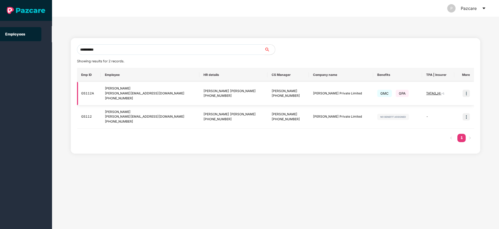
type input "**********"
click at [469, 94] on img at bounding box center [466, 93] width 7 height 7
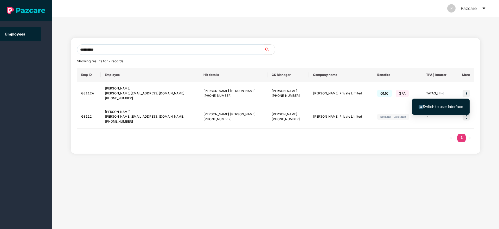
click at [449, 106] on span "Switch to user interface" at bounding box center [443, 106] width 40 height 4
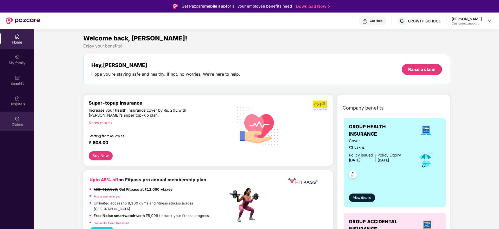
click at [16, 118] on img at bounding box center [17, 118] width 5 height 5
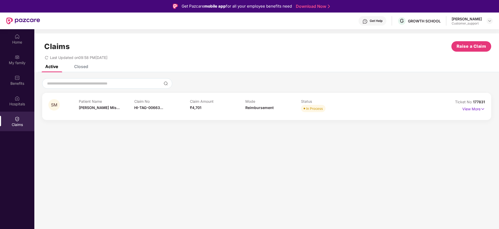
click at [82, 64] on div "Claims Raise a Claim Last Updated on 09:58 PM, 06 Oct 2025" at bounding box center [266, 49] width 465 height 32
click at [82, 67] on div "Closed" at bounding box center [81, 66] width 14 height 5
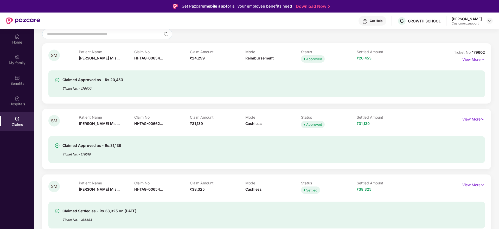
scroll to position [49, 0]
click at [18, 122] on div "Claims" at bounding box center [17, 124] width 34 height 5
click at [21, 40] on div "Home" at bounding box center [17, 42] width 34 height 5
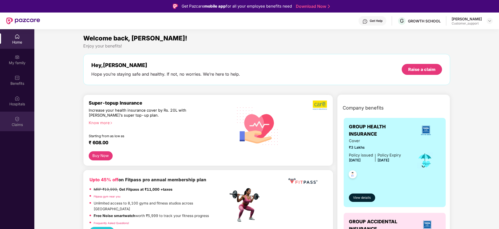
click at [18, 122] on div "Claims" at bounding box center [17, 124] width 34 height 5
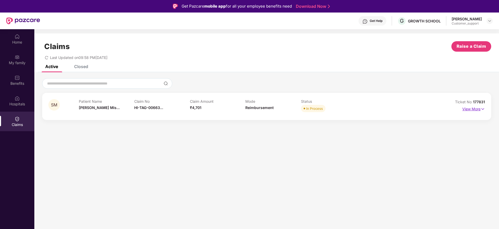
click at [484, 109] on img at bounding box center [483, 109] width 4 height 6
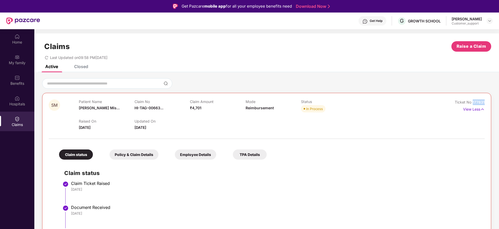
drag, startPoint x: 485, startPoint y: 103, endPoint x: 471, endPoint y: 104, distance: 14.1
click at [471, 104] on div "SM Patient Name Satyendra Mis... Claim No HI-TAG-00663... Claim Amount ₹4,701 M…" at bounding box center [266, 205] width 449 height 224
copy span "177831"
click at [488, 20] on img at bounding box center [490, 21] width 4 height 4
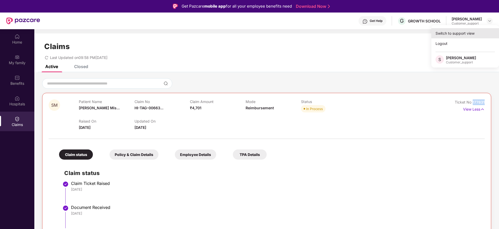
click at [457, 35] on div "Switch to support view" at bounding box center [466, 33] width 68 height 10
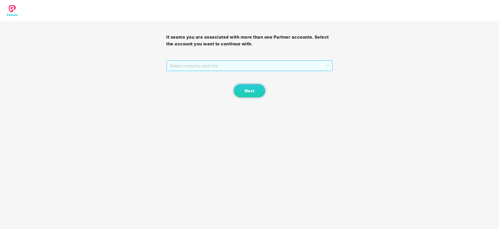
click at [237, 68] on span "Select company and role" at bounding box center [250, 66] width 160 height 10
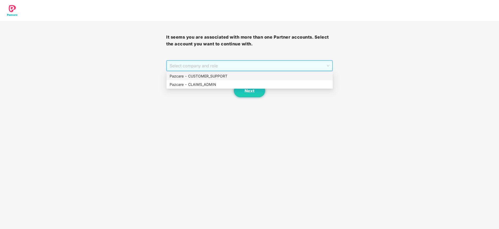
click at [215, 78] on div "Pazcare - CUSTOMER_SUPPORT" at bounding box center [250, 76] width 160 height 6
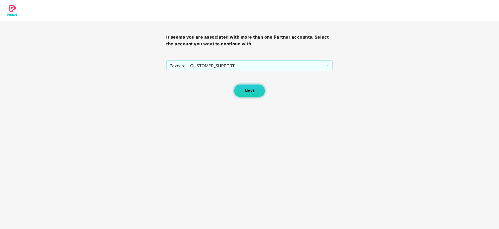
click at [243, 94] on button "Next" at bounding box center [249, 90] width 31 height 13
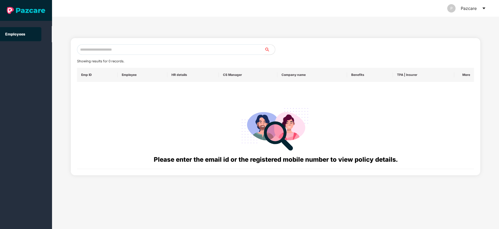
click at [87, 51] on input "text" at bounding box center [171, 49] width 188 height 10
paste input "**********"
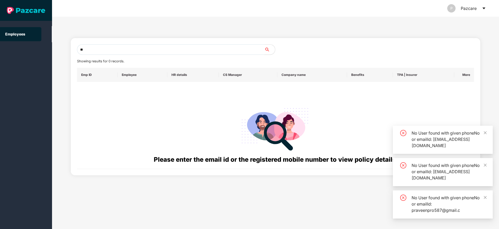
type input "*"
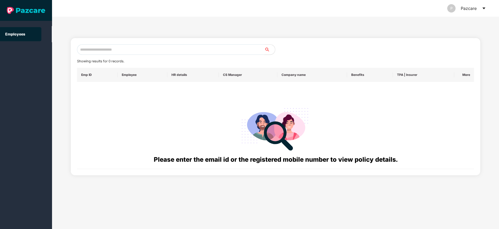
click at [86, 48] on input "text" at bounding box center [171, 49] width 188 height 10
paste input "**********"
type input "*"
click at [94, 50] on input "text" at bounding box center [171, 49] width 188 height 10
paste input "**********"
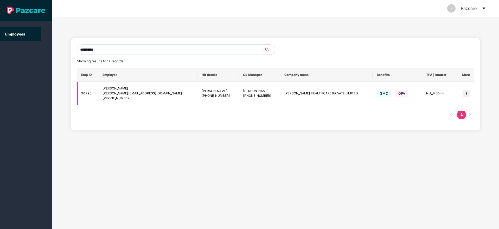
type input "**********"
click at [466, 95] on img at bounding box center [466, 93] width 7 height 7
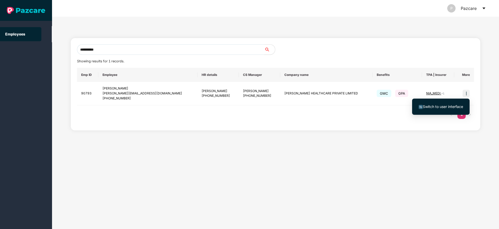
click at [452, 106] on span "Switch to user interface" at bounding box center [443, 106] width 40 height 4
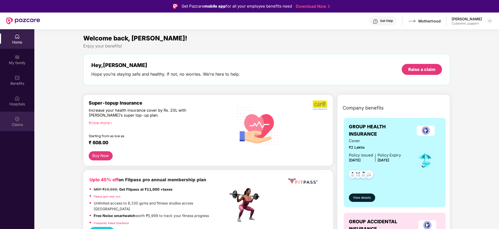
click at [13, 121] on div "Claims" at bounding box center [17, 121] width 34 height 20
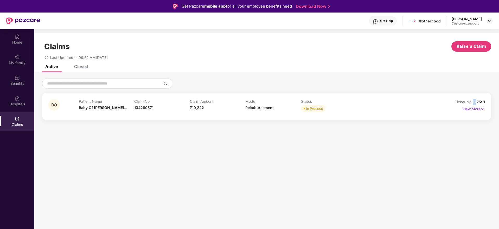
drag, startPoint x: 478, startPoint y: 103, endPoint x: 474, endPoint y: 103, distance: 3.9
click at [474, 103] on span "172591" at bounding box center [479, 101] width 12 height 4
click at [487, 102] on div "BO Patient Name Baby Of Shwet... Claim No 134289571 Claim Amount ₹19,222 Mode R…" at bounding box center [266, 106] width 449 height 27
drag, startPoint x: 487, startPoint y: 102, endPoint x: 472, endPoint y: 101, distance: 14.6
click at [472, 101] on div "BO Patient Name Baby Of Shwet... Claim No 134289571 Claim Amount ₹19,222 Mode R…" at bounding box center [266, 106] width 449 height 27
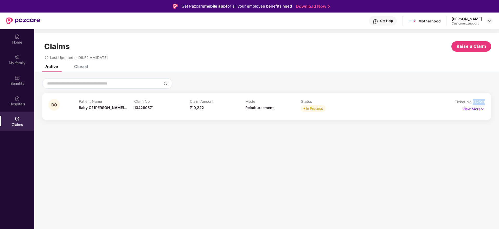
copy span "172591"
click at [492, 21] on div at bounding box center [490, 21] width 6 height 6
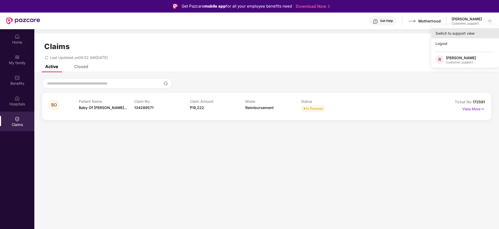
click at [463, 30] on div "Switch to support view" at bounding box center [466, 33] width 68 height 10
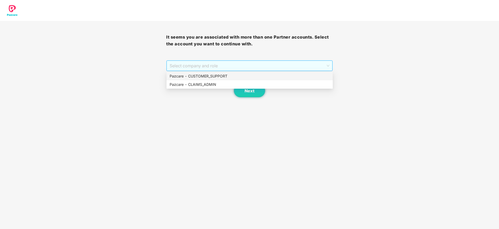
click at [239, 70] on span "Select company and role" at bounding box center [250, 66] width 160 height 10
click at [224, 77] on div "Pazcare - CUSTOMER_SUPPORT" at bounding box center [250, 76] width 160 height 6
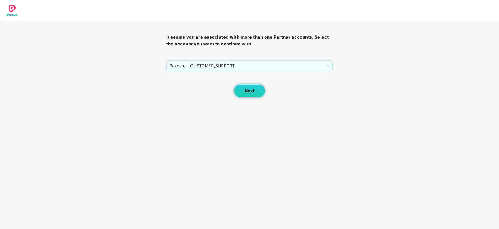
click at [246, 92] on span "Next" at bounding box center [250, 90] width 10 height 5
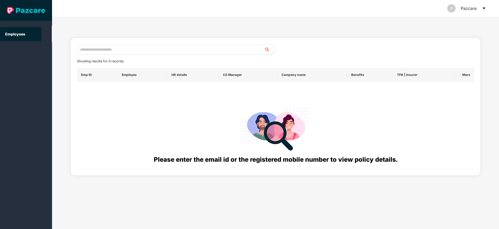
click at [100, 50] on input "text" at bounding box center [171, 49] width 188 height 10
paste input "**********"
click at [120, 52] on input "**********" at bounding box center [171, 49] width 188 height 10
type input "*"
paste input "**********"
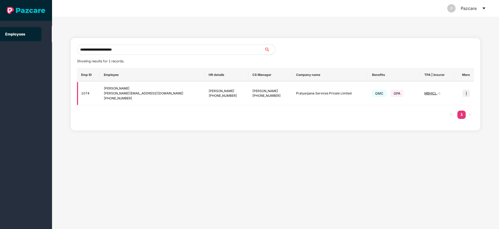
click at [428, 95] on span "MBHICL" at bounding box center [431, 93] width 13 height 4
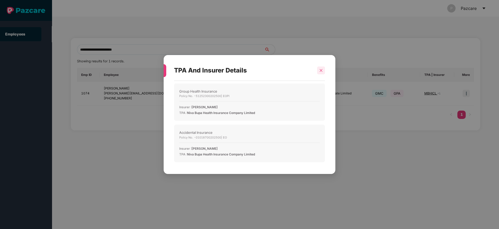
click at [323, 70] on icon "close" at bounding box center [321, 70] width 4 height 4
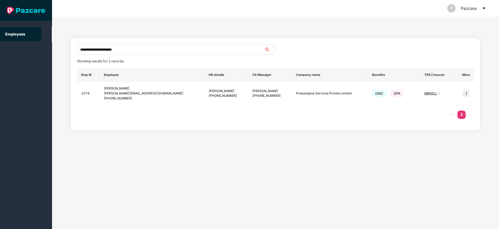
click at [128, 45] on input "**********" at bounding box center [171, 49] width 188 height 10
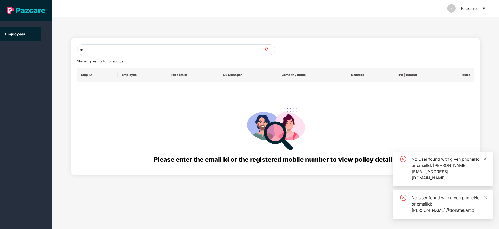
type input "*"
paste input "**********"
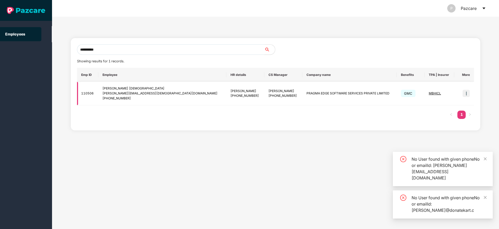
type input "**********"
click at [468, 93] on img at bounding box center [466, 93] width 7 height 7
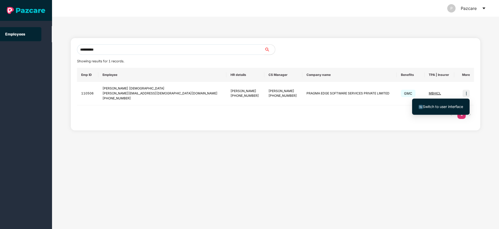
click at [446, 104] on span "Switch to user interface" at bounding box center [443, 106] width 40 height 4
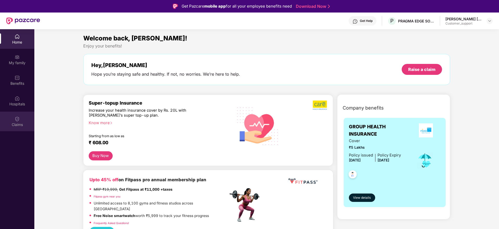
click at [18, 122] on div "Claims" at bounding box center [17, 124] width 34 height 5
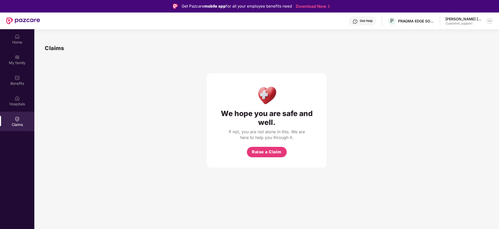
click at [490, 21] on img at bounding box center [490, 21] width 4 height 4
click at [467, 37] on div "Switch to support view" at bounding box center [466, 33] width 68 height 10
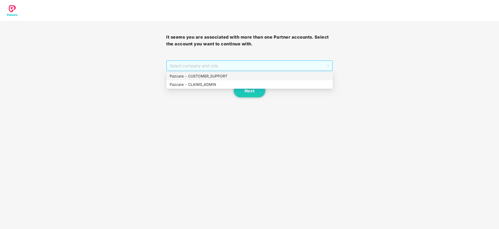
click at [279, 68] on span "Select company and role" at bounding box center [250, 66] width 160 height 10
click at [232, 78] on div "Pazcare - CUSTOMER_SUPPORT" at bounding box center [250, 76] width 160 height 6
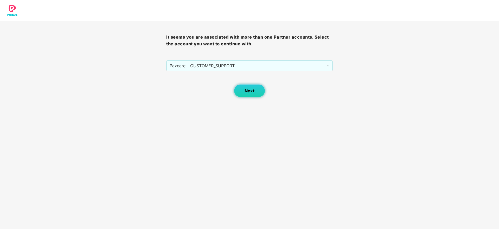
click at [252, 89] on span "Next" at bounding box center [250, 90] width 10 height 5
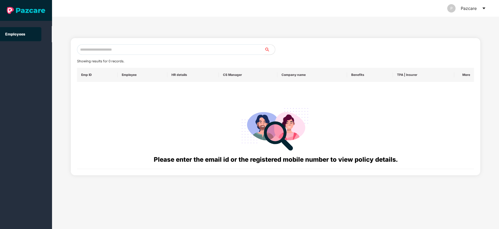
click at [101, 49] on input "text" at bounding box center [171, 49] width 188 height 10
